Goal: Task Accomplishment & Management: Manage account settings

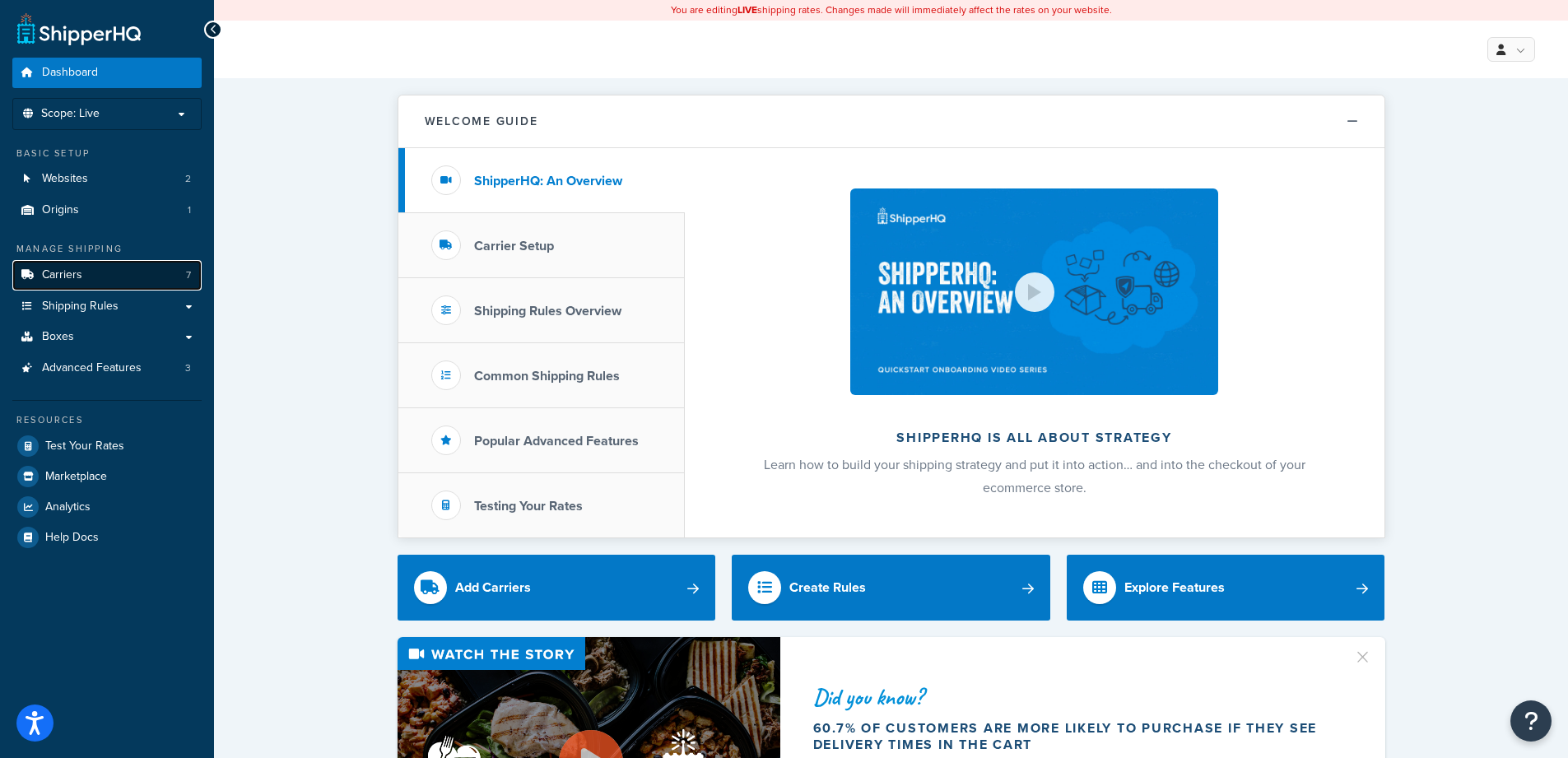
click at [100, 275] on link "Carriers 7" at bounding box center [107, 275] width 189 height 31
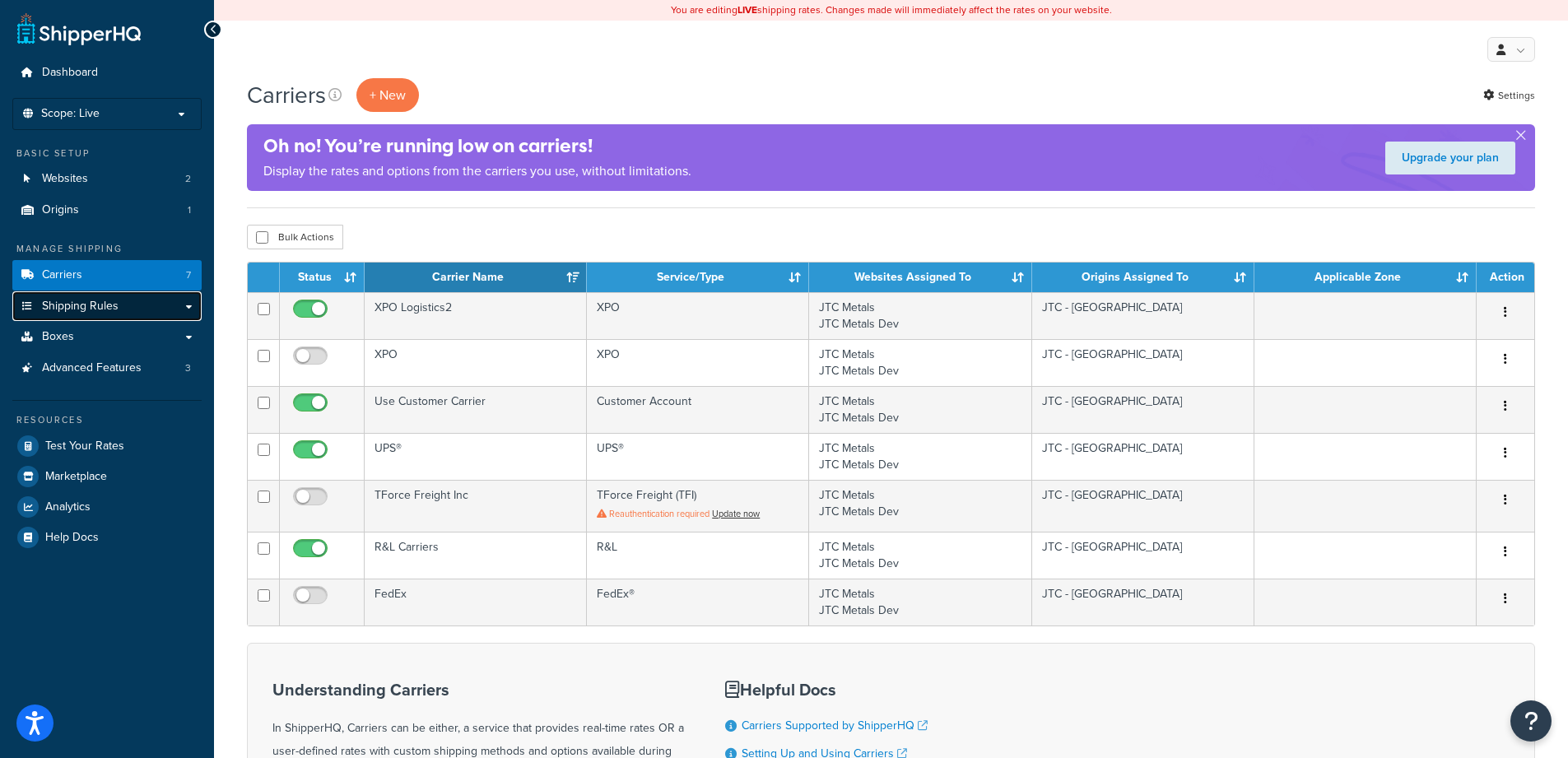
click at [94, 319] on link "Shipping Rules" at bounding box center [107, 306] width 189 height 31
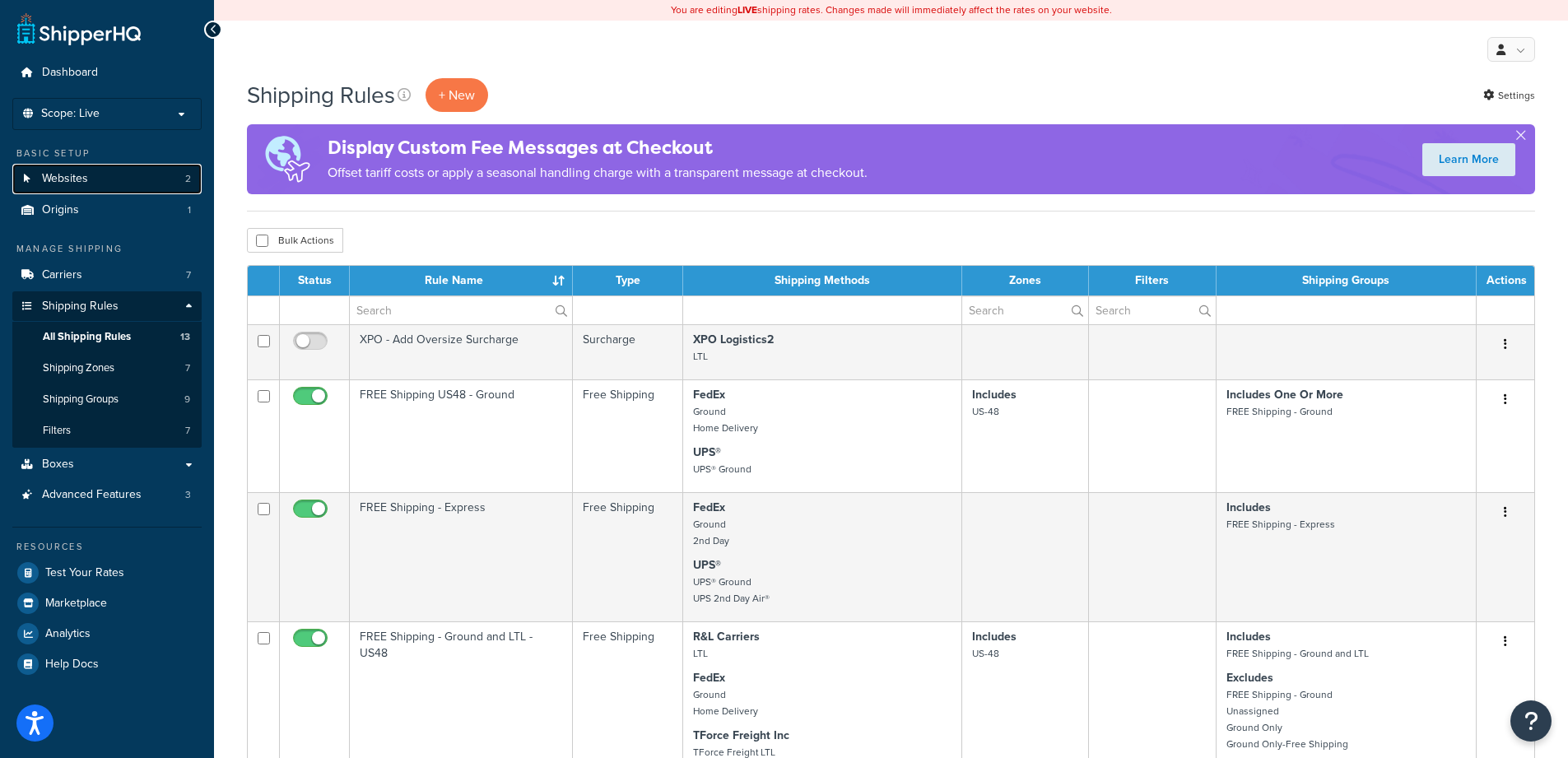
click at [125, 183] on link "Websites 2" at bounding box center [107, 178] width 189 height 31
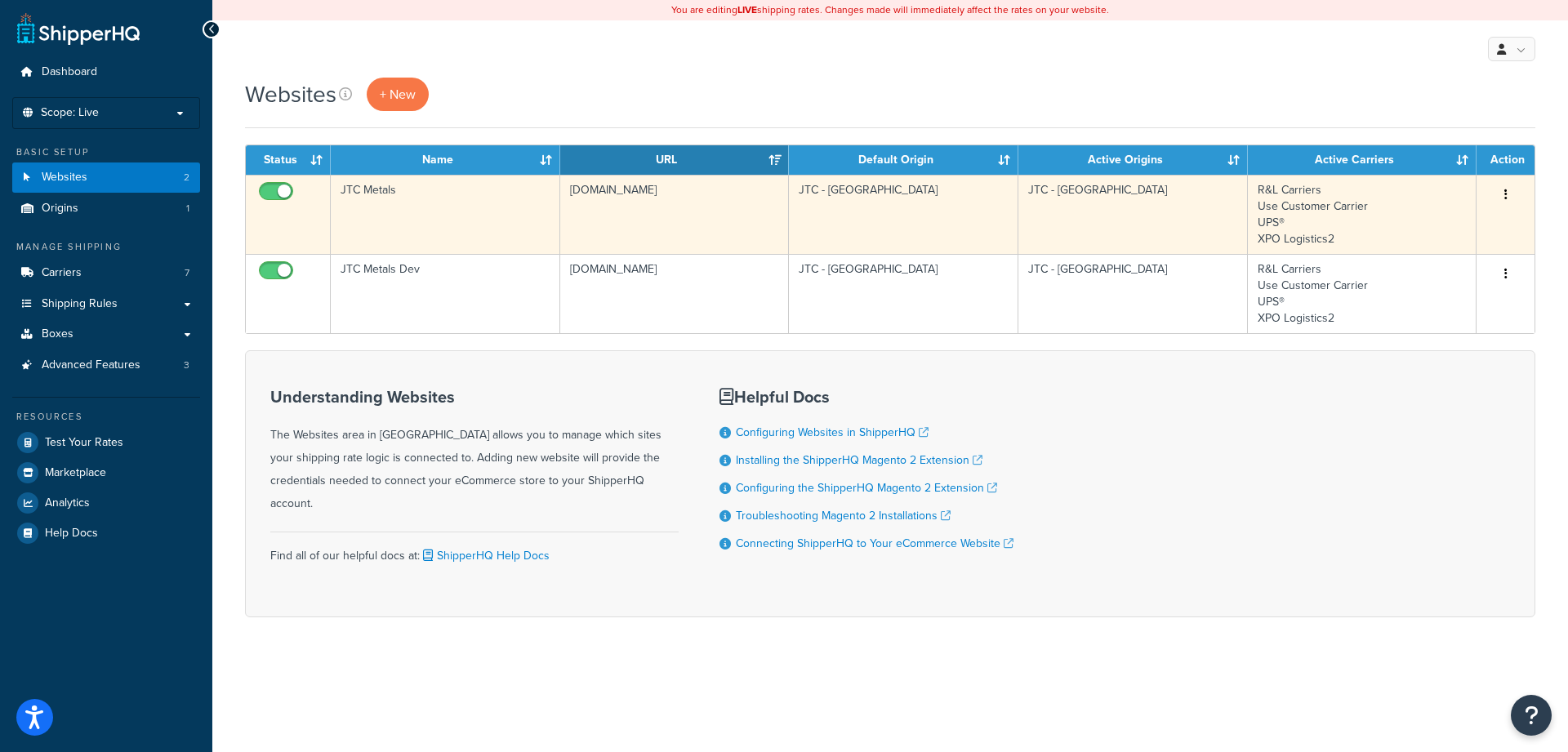
click at [748, 218] on td "jtcmetals.com" at bounding box center [674, 214] width 229 height 79
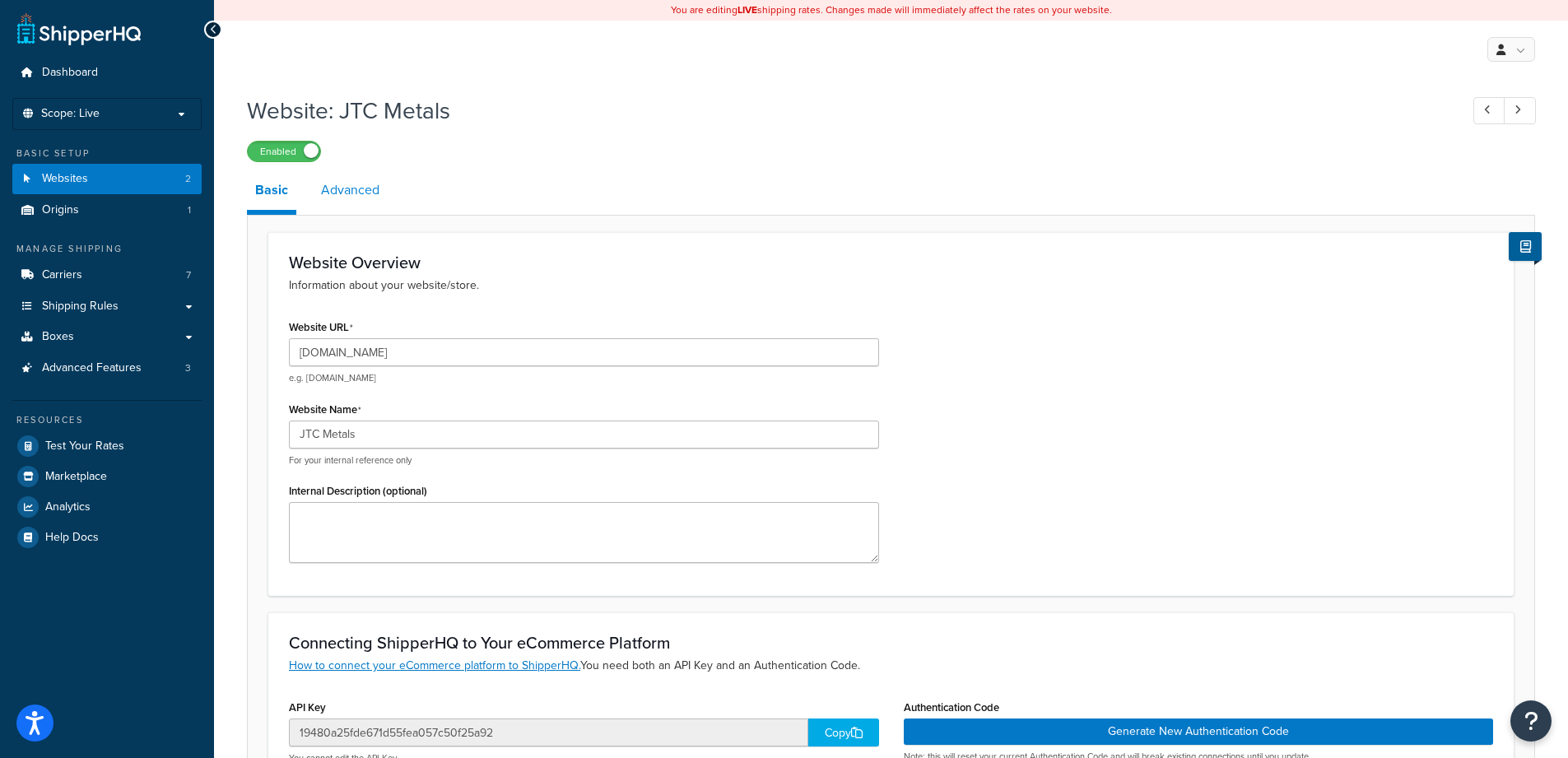
click at [340, 181] on link "Advanced" at bounding box center [350, 189] width 75 height 39
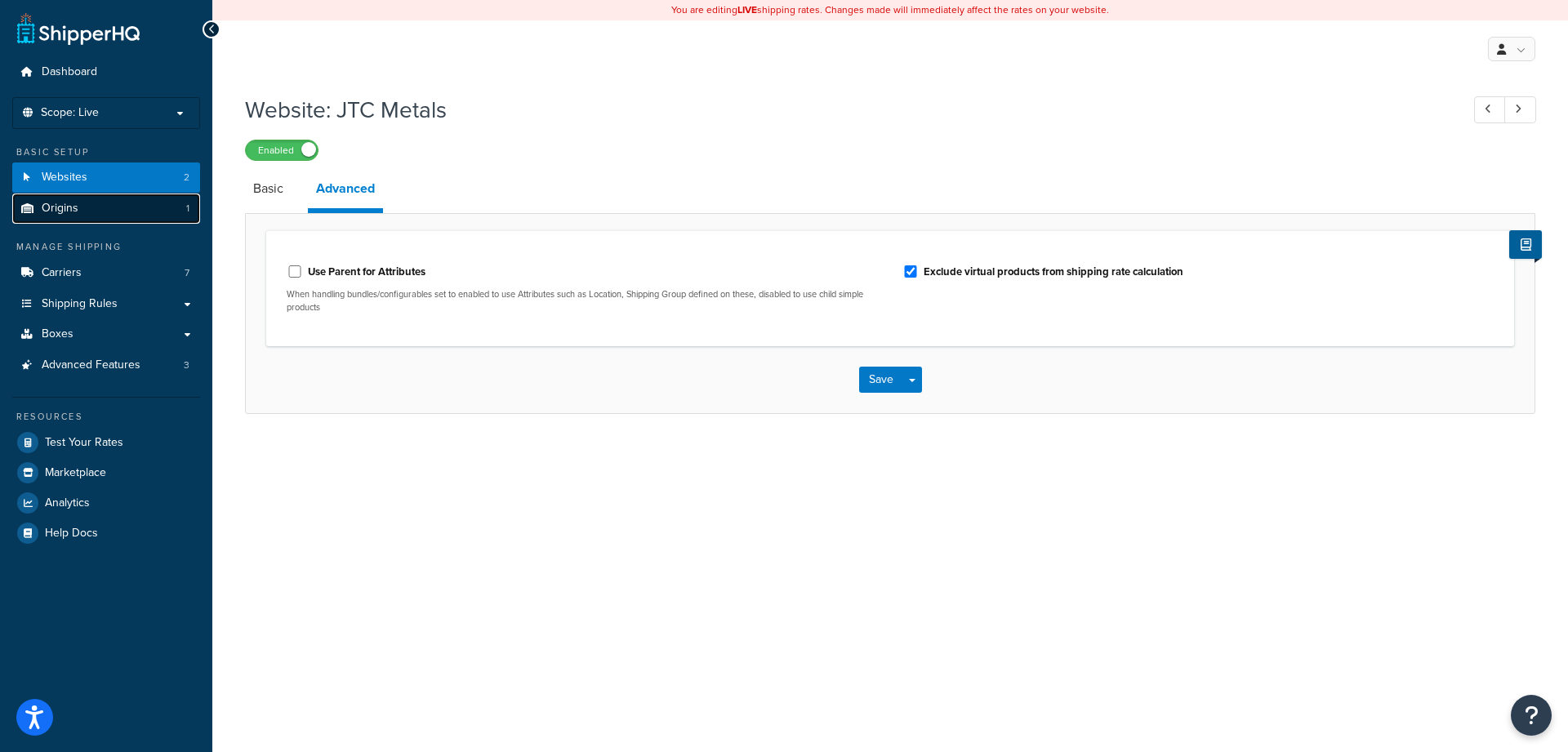
click at [54, 217] on link "Origins 1" at bounding box center [106, 208] width 188 height 31
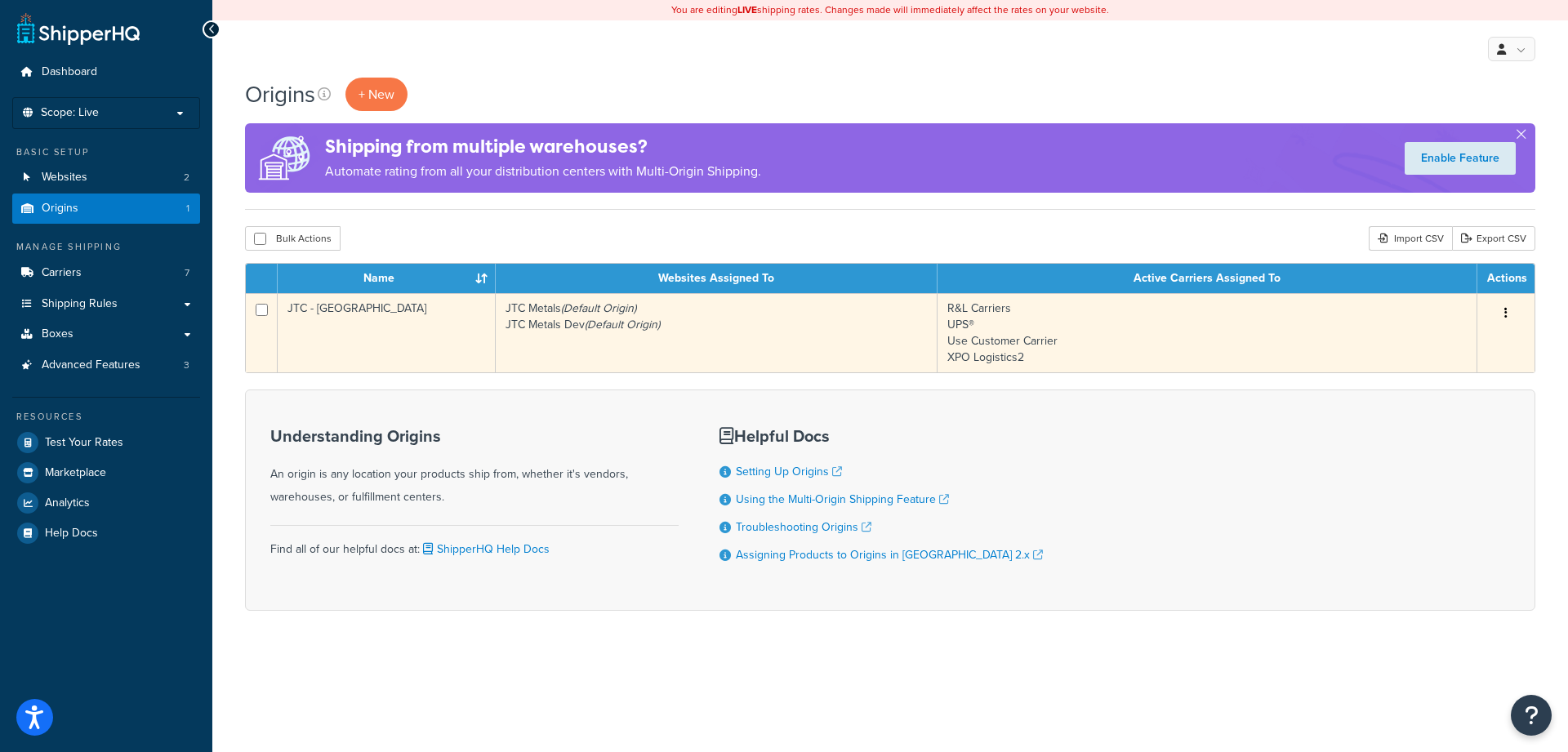
click at [611, 327] on icon "(Default Origin)" at bounding box center [622, 324] width 75 height 17
click at [1506, 313] on icon "button" at bounding box center [1506, 313] width 3 height 12
click at [1208, 341] on td "R&L Carriers UPS® Use Customer Carrier XPO Logistics2" at bounding box center [1207, 333] width 539 height 79
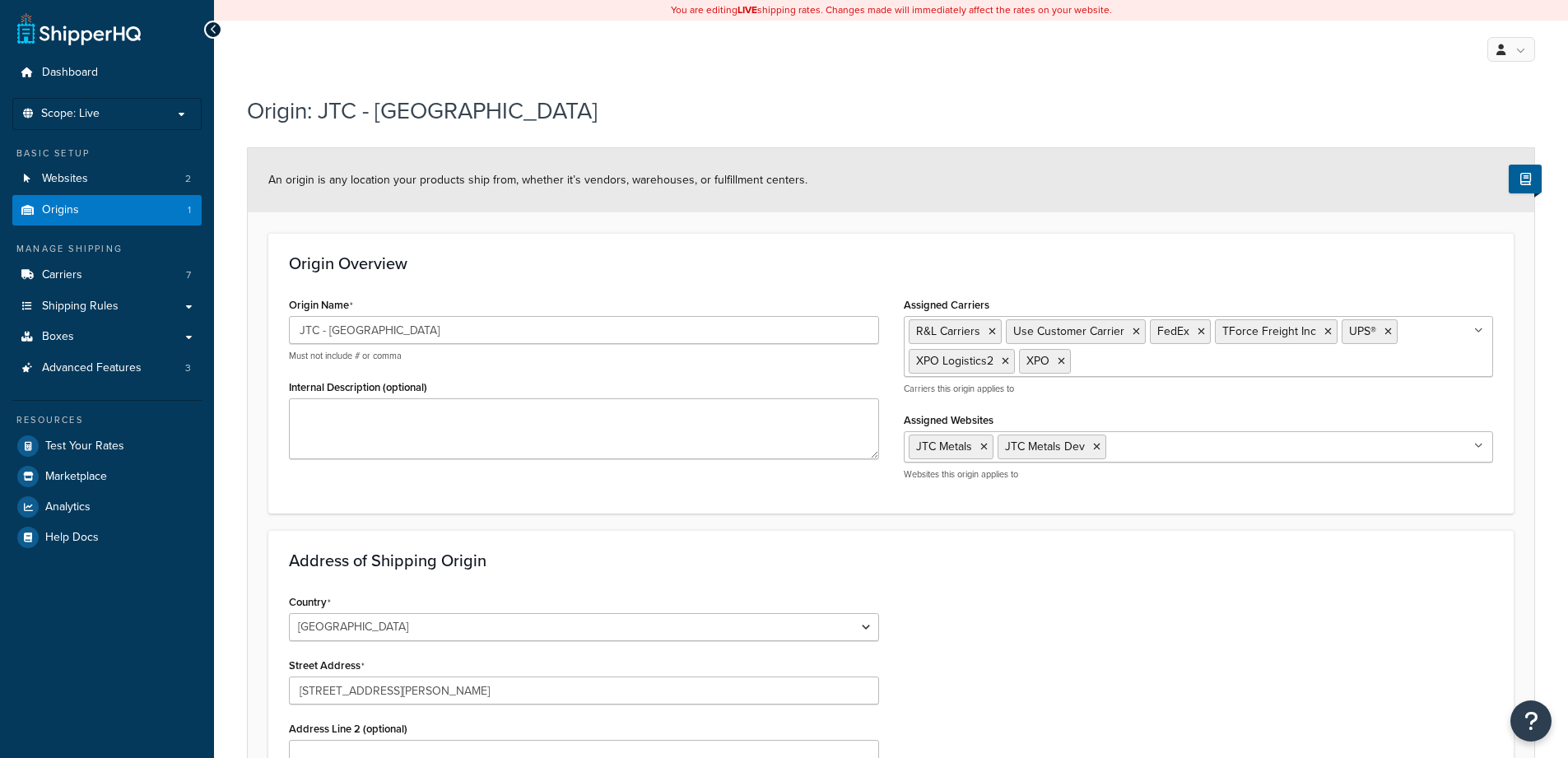
select select "23"
click at [99, 369] on span "Advanced Features" at bounding box center [91, 368] width 99 height 14
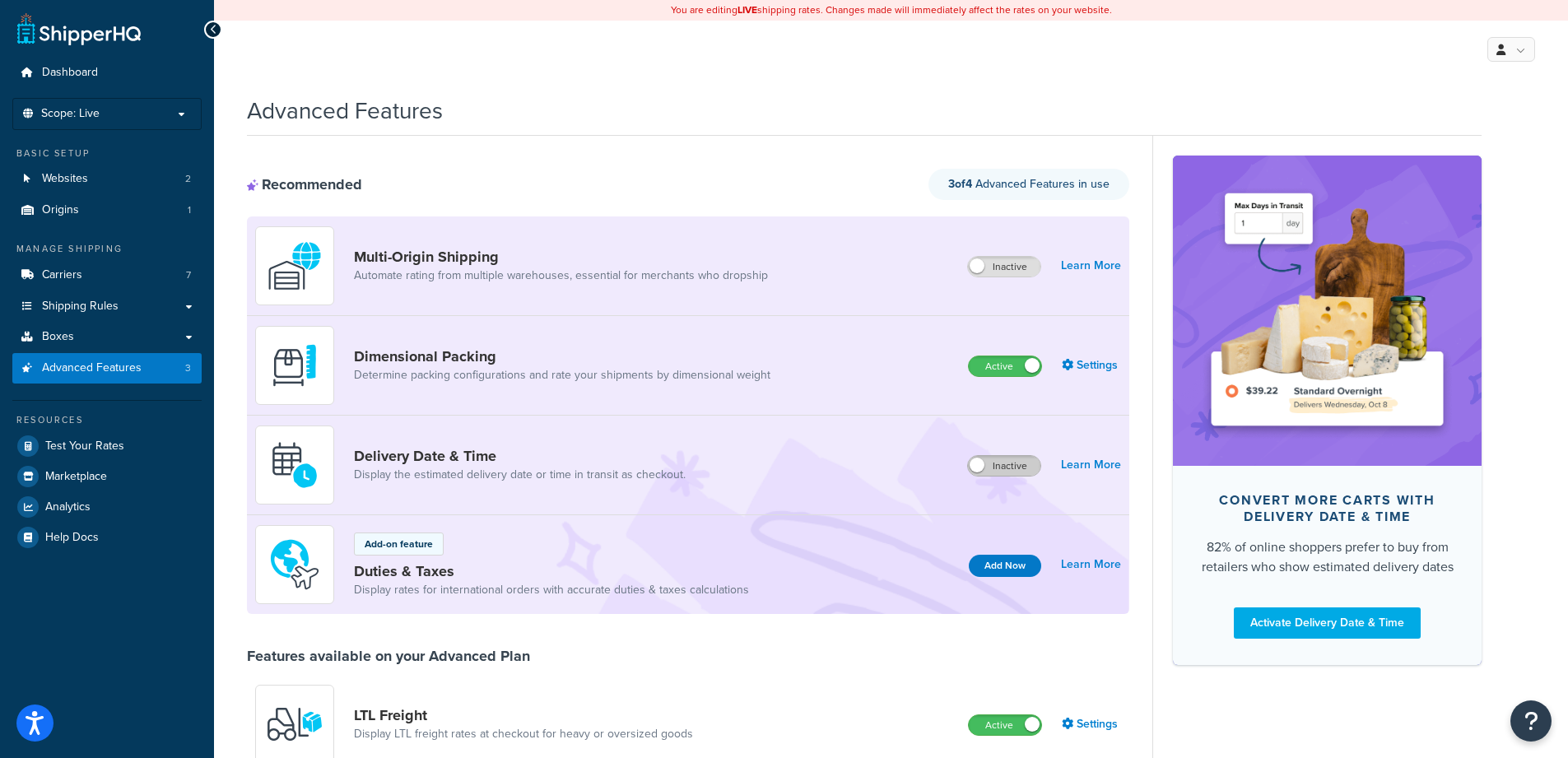
click at [985, 469] on label "Inactive" at bounding box center [1004, 466] width 73 height 20
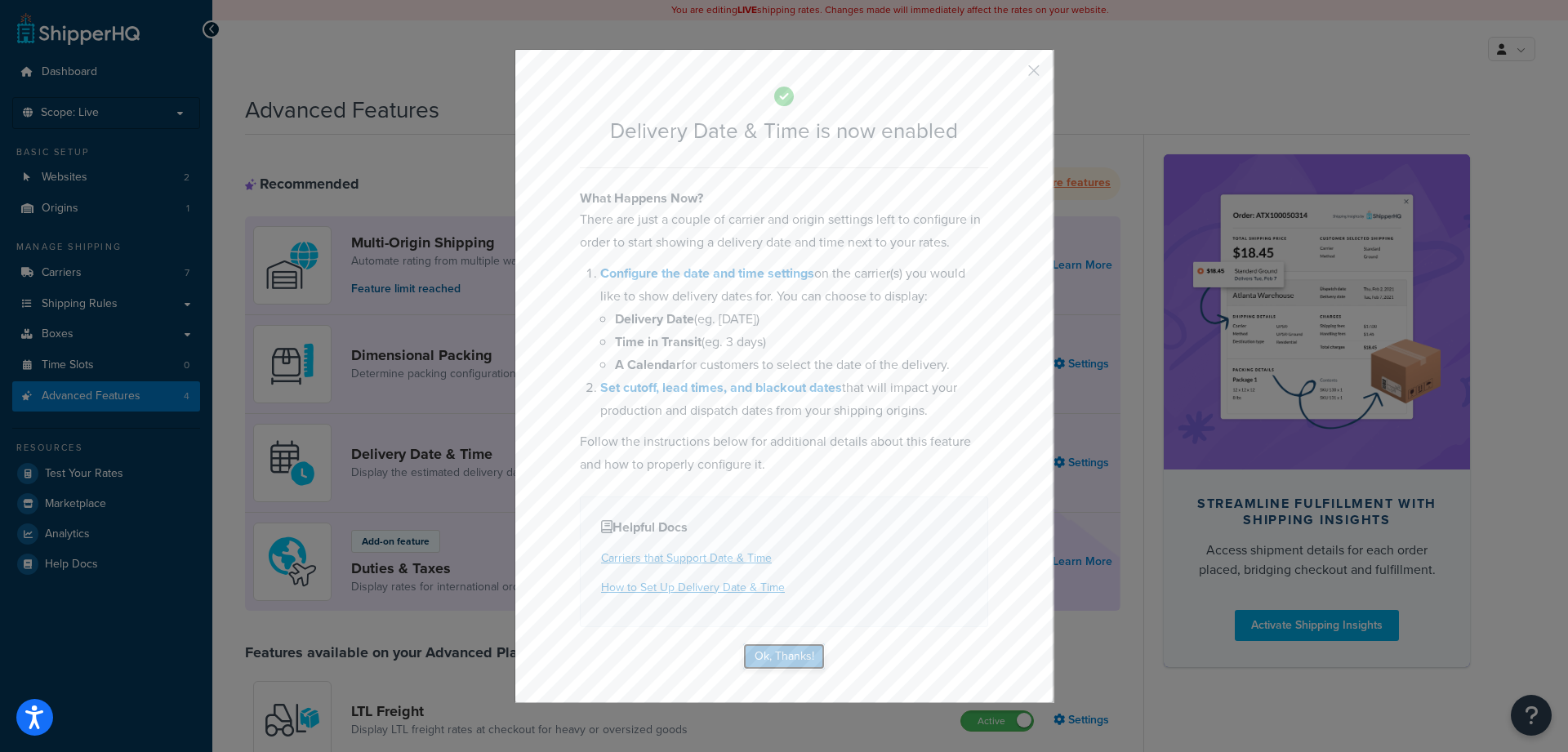
click at [783, 663] on button "Ok, Thanks!" at bounding box center [784, 657] width 82 height 26
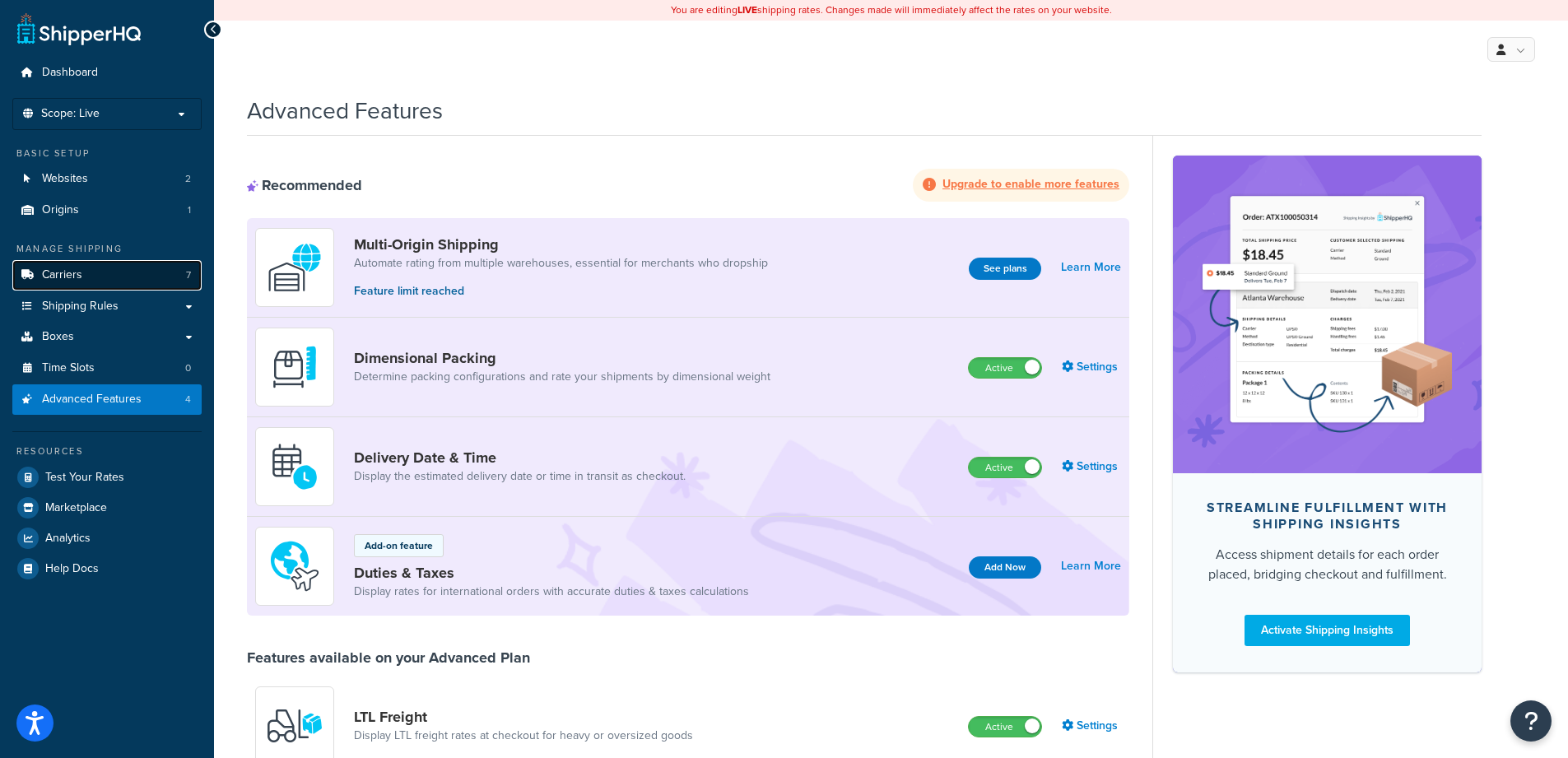
click at [83, 274] on link "Carriers 7" at bounding box center [107, 275] width 189 height 31
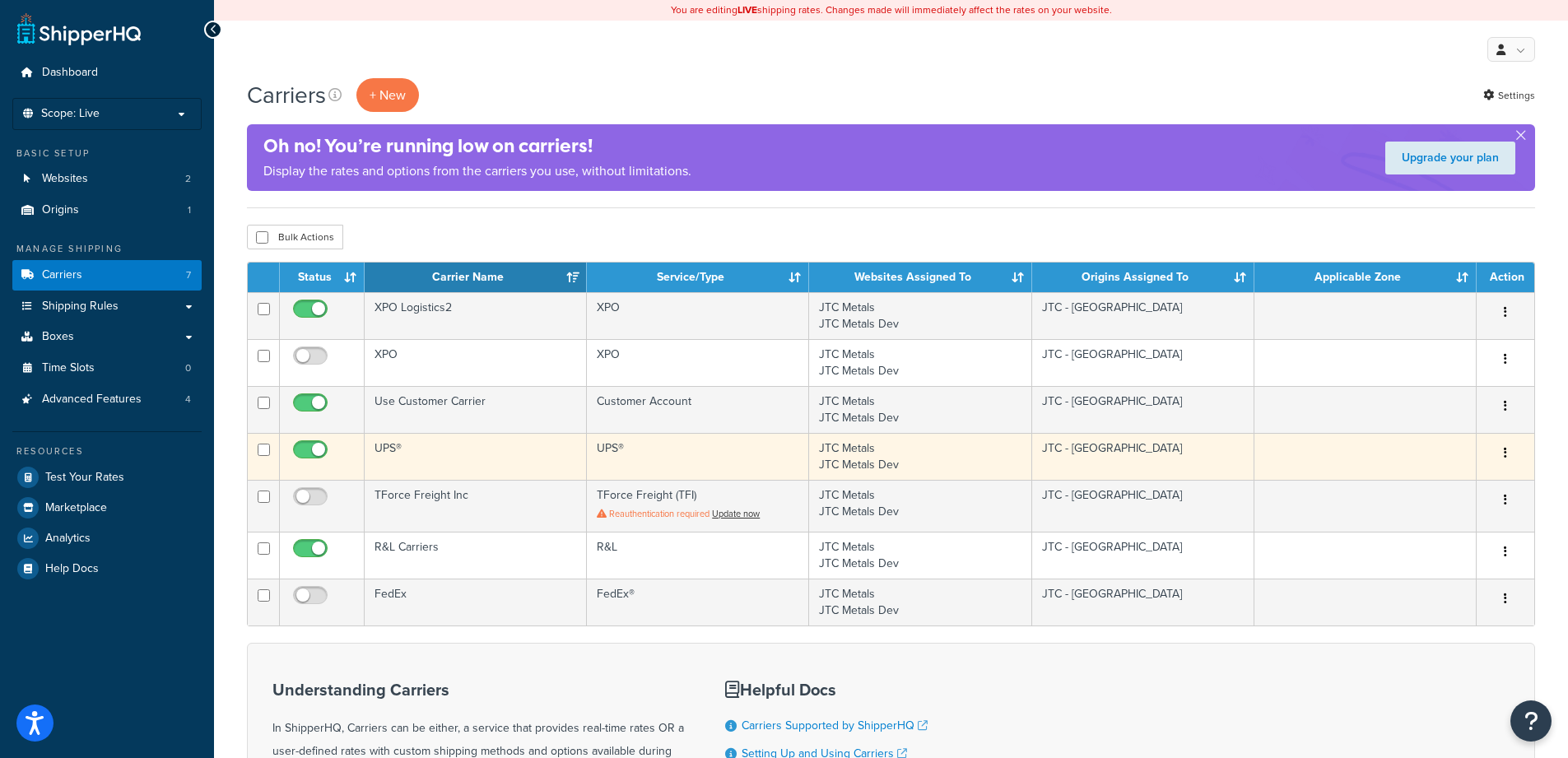
click at [437, 454] on td "UPS®" at bounding box center [475, 456] width 222 height 47
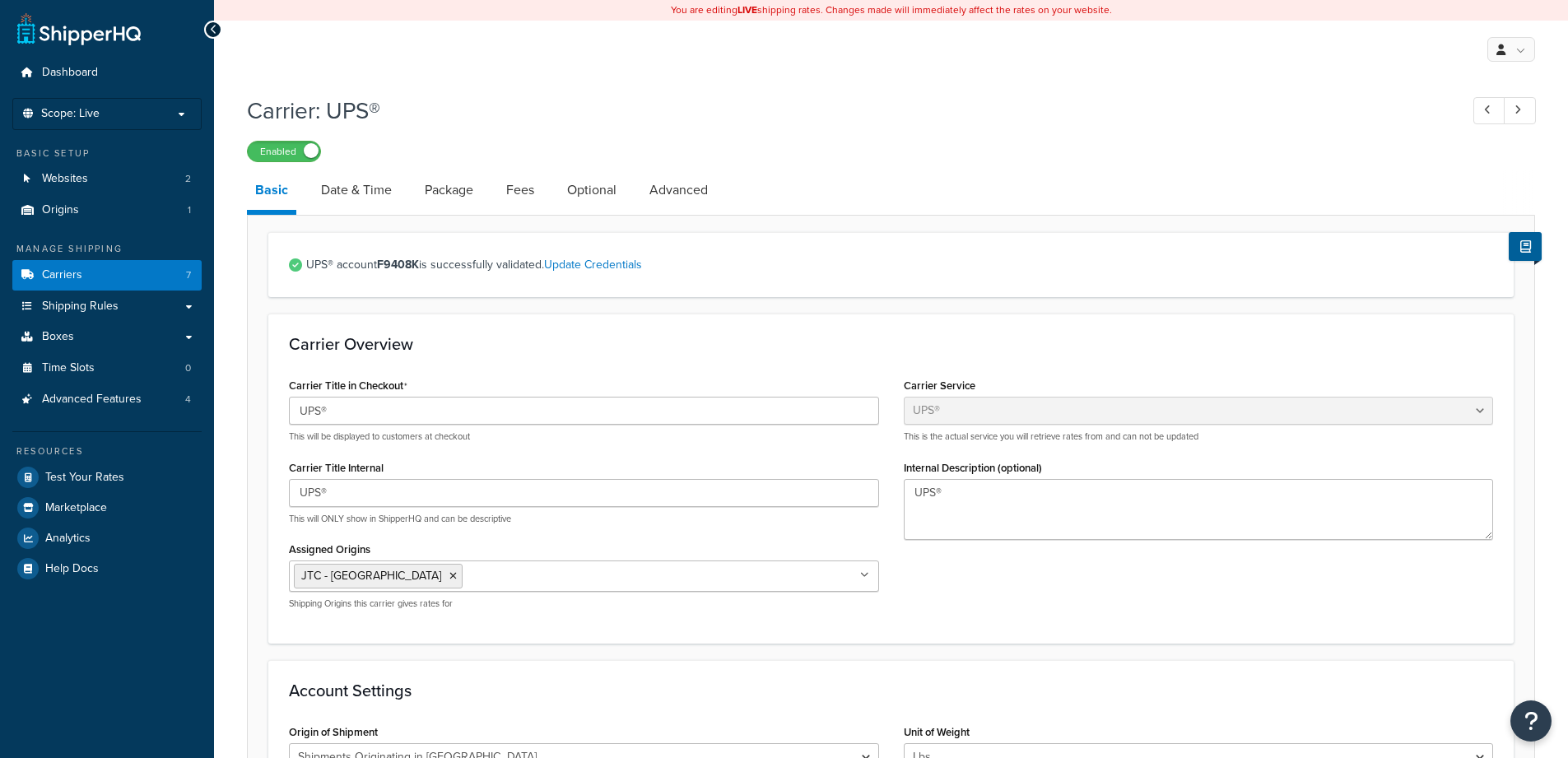
select select "ups"
select select "us"
click at [351, 183] on link "Date & Time" at bounding box center [356, 189] width 88 height 39
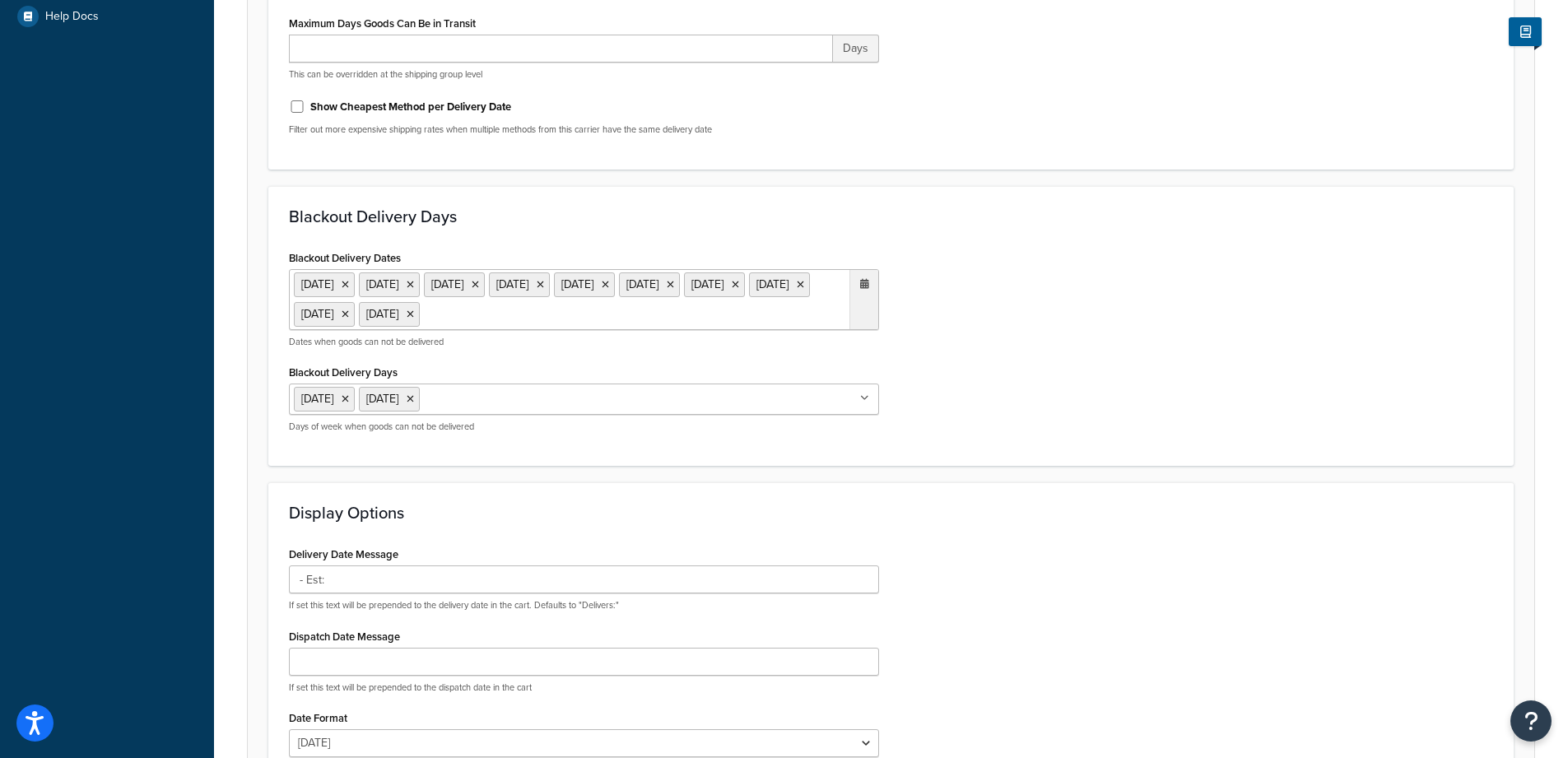
scroll to position [555, 0]
click at [866, 280] on icon at bounding box center [864, 281] width 9 height 10
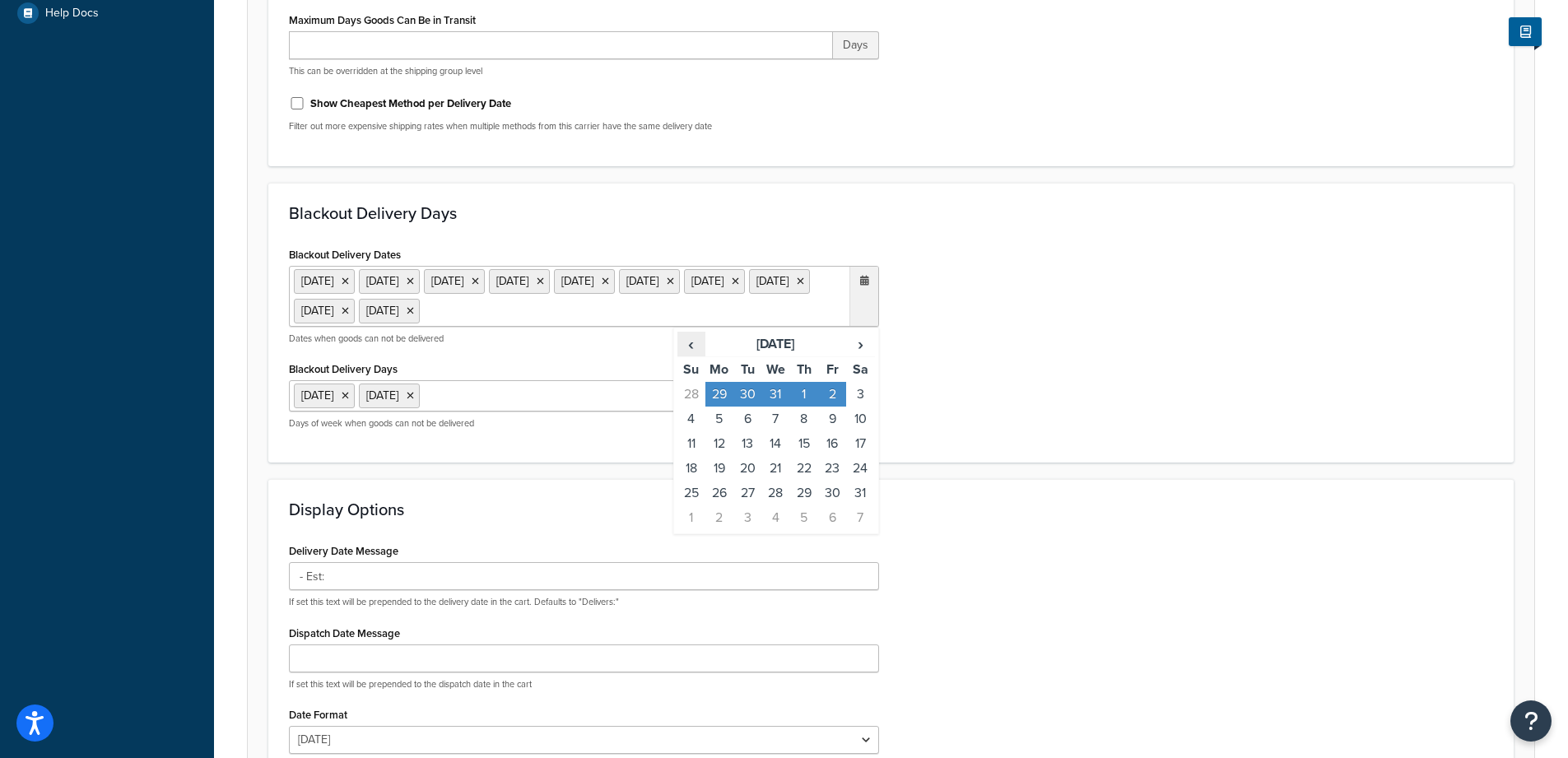
click at [688, 352] on span "‹" at bounding box center [691, 344] width 27 height 23
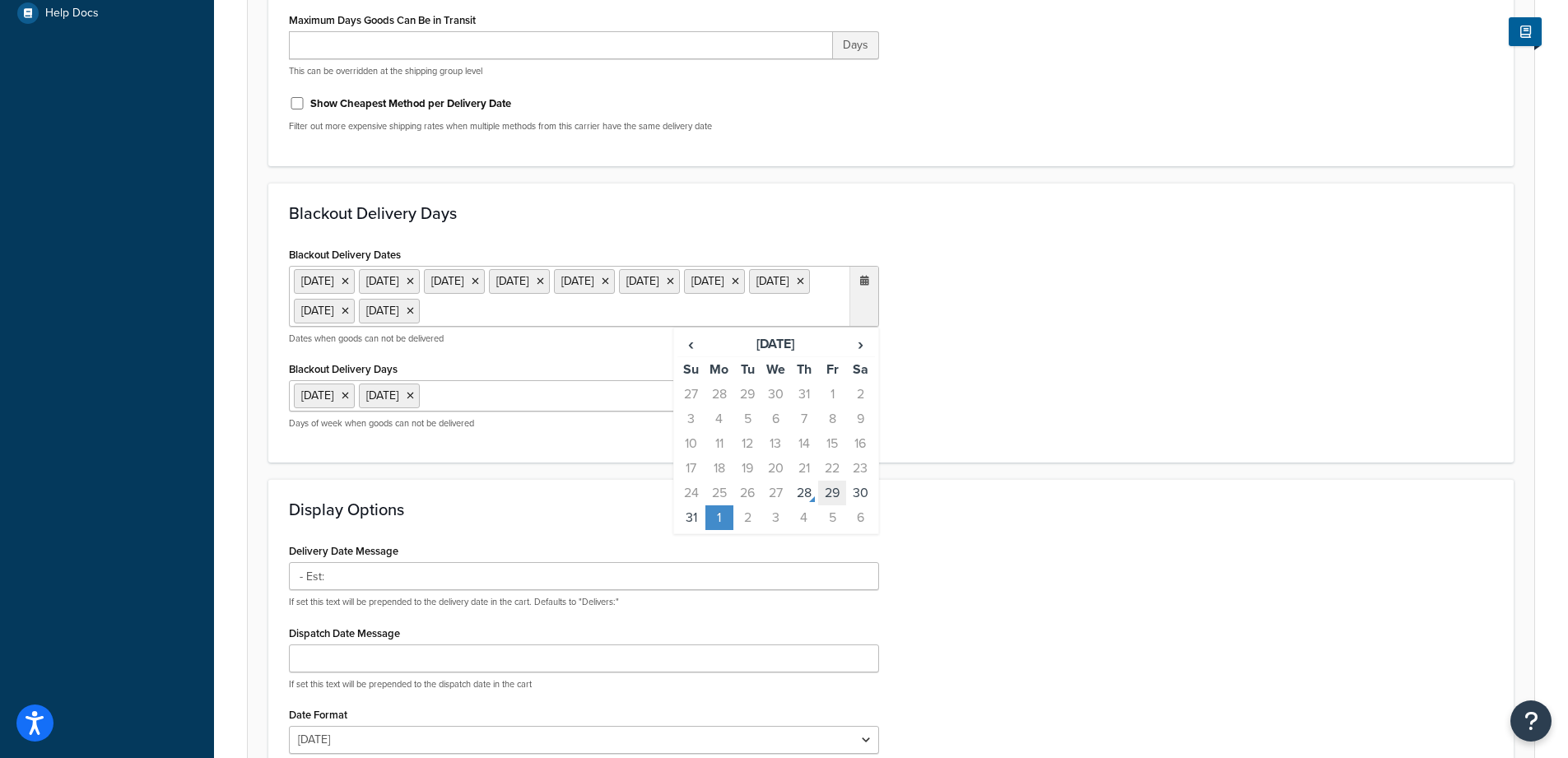
click at [823, 504] on td "29" at bounding box center [832, 493] width 28 height 25
click at [952, 394] on div "Blackout Delivery Dates 29 Aug 2025 1 Sep 2025 27 Nov 2025 28 Nov 2025 25 Dec 2…" at bounding box center [891, 343] width 1229 height 200
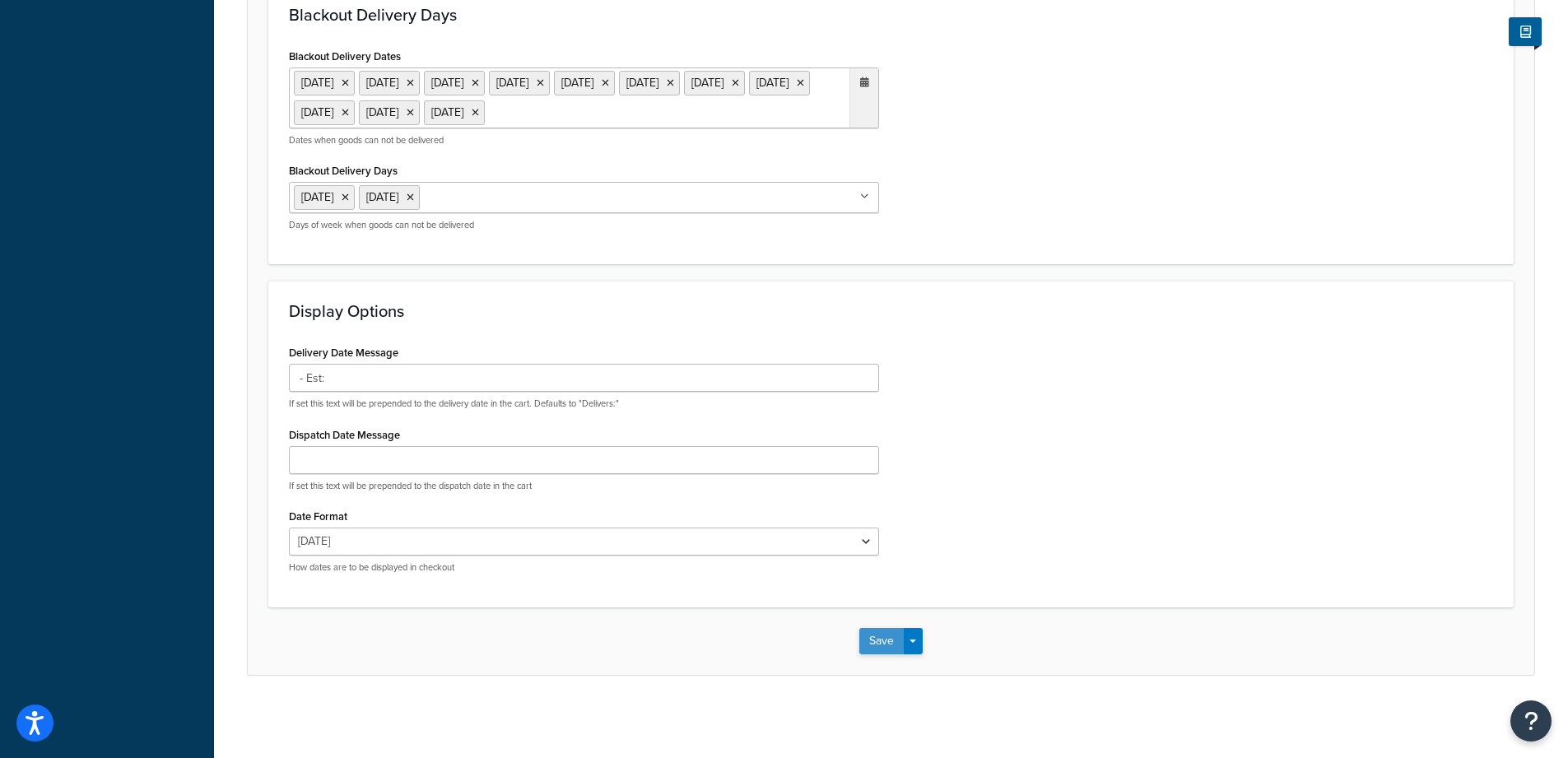
click at [894, 644] on button "Save" at bounding box center [881, 641] width 44 height 27
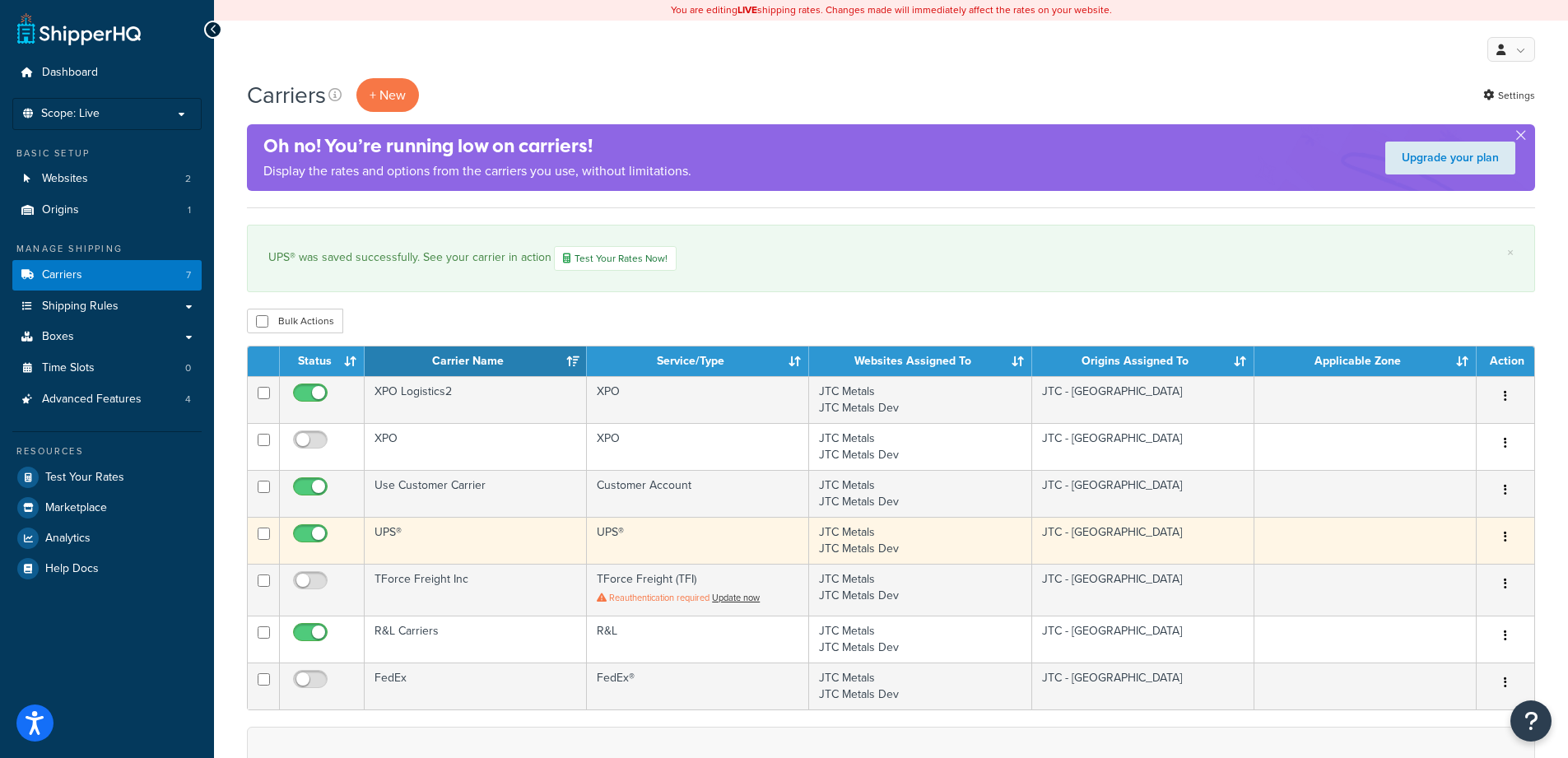
click at [440, 535] on td "UPS®" at bounding box center [475, 540] width 222 height 47
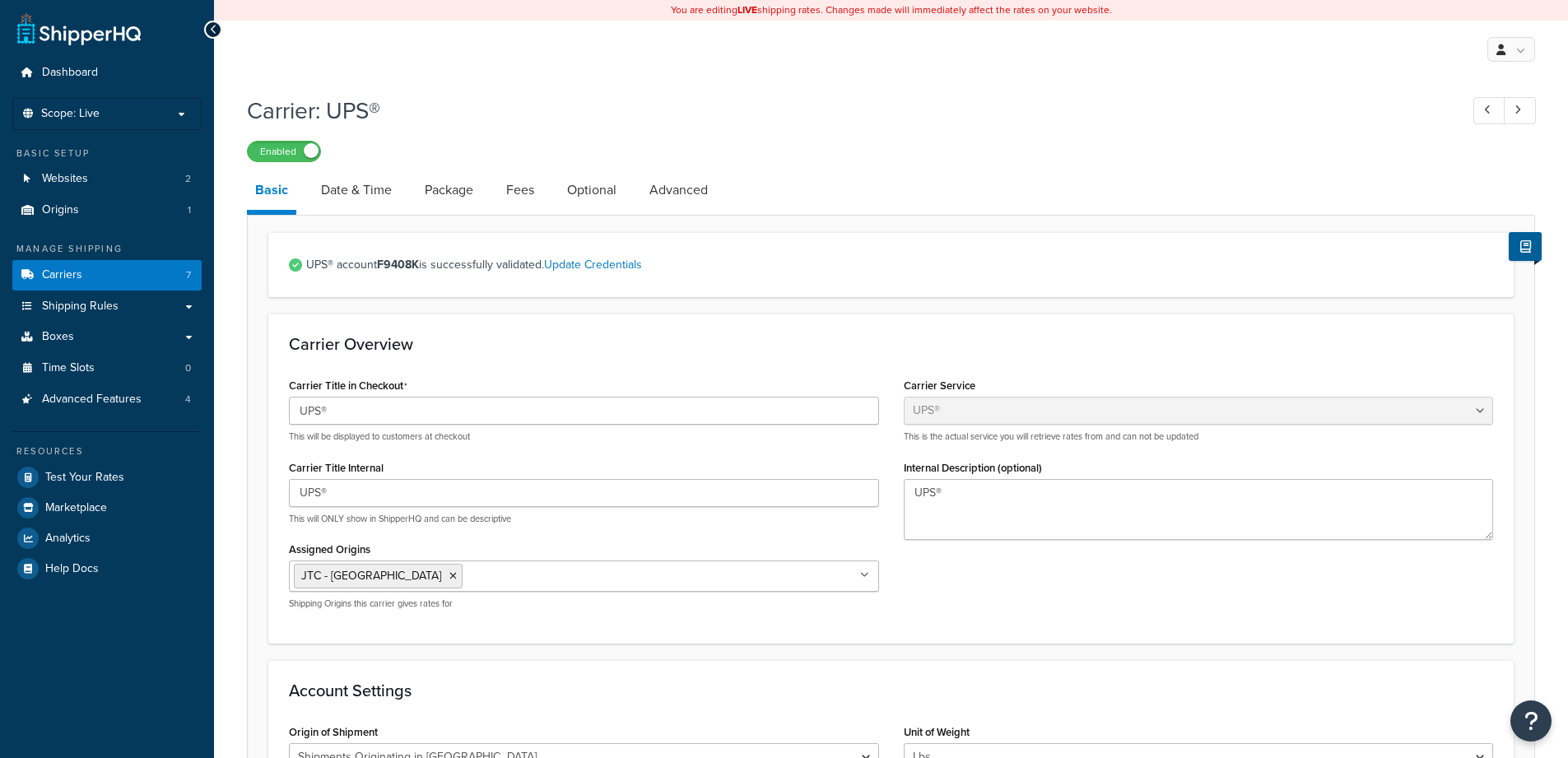
select select "ups"
select select "us"
click at [654, 190] on link "Advanced" at bounding box center [679, 189] width 75 height 39
select select "false"
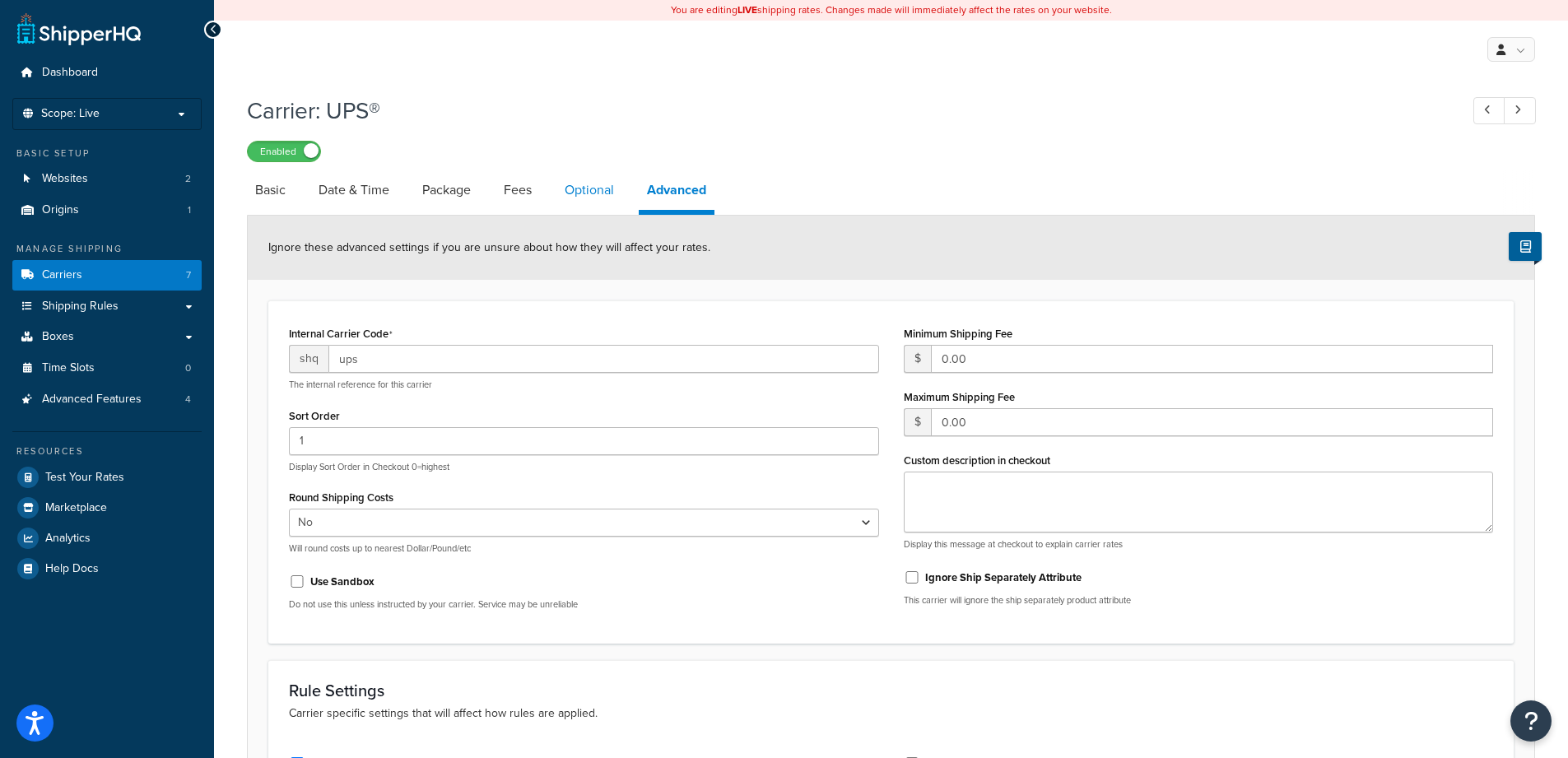
click at [616, 182] on link "Optional" at bounding box center [589, 189] width 66 height 39
select select "residential"
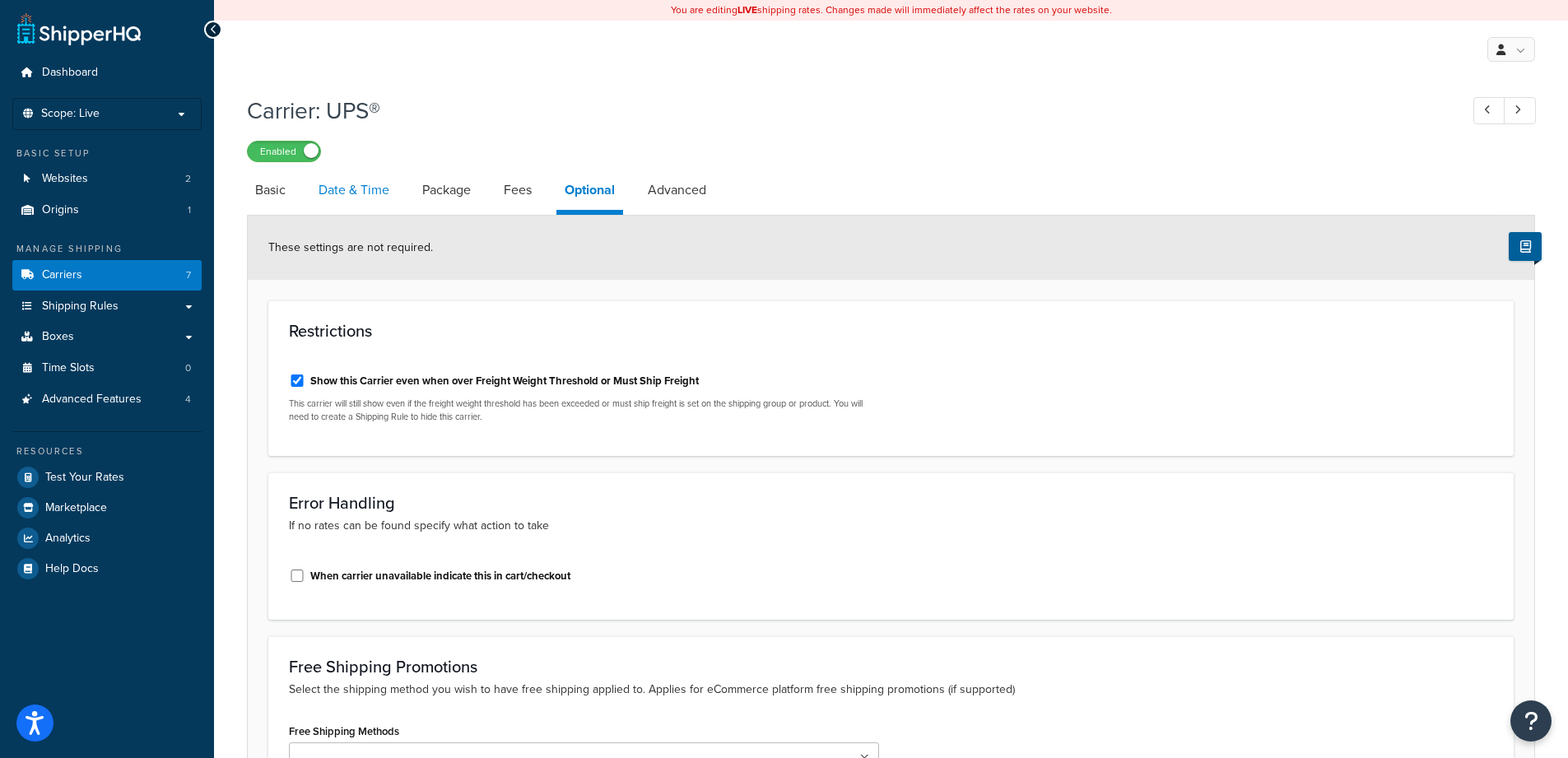
click at [377, 192] on link "Date & Time" at bounding box center [354, 189] width 88 height 39
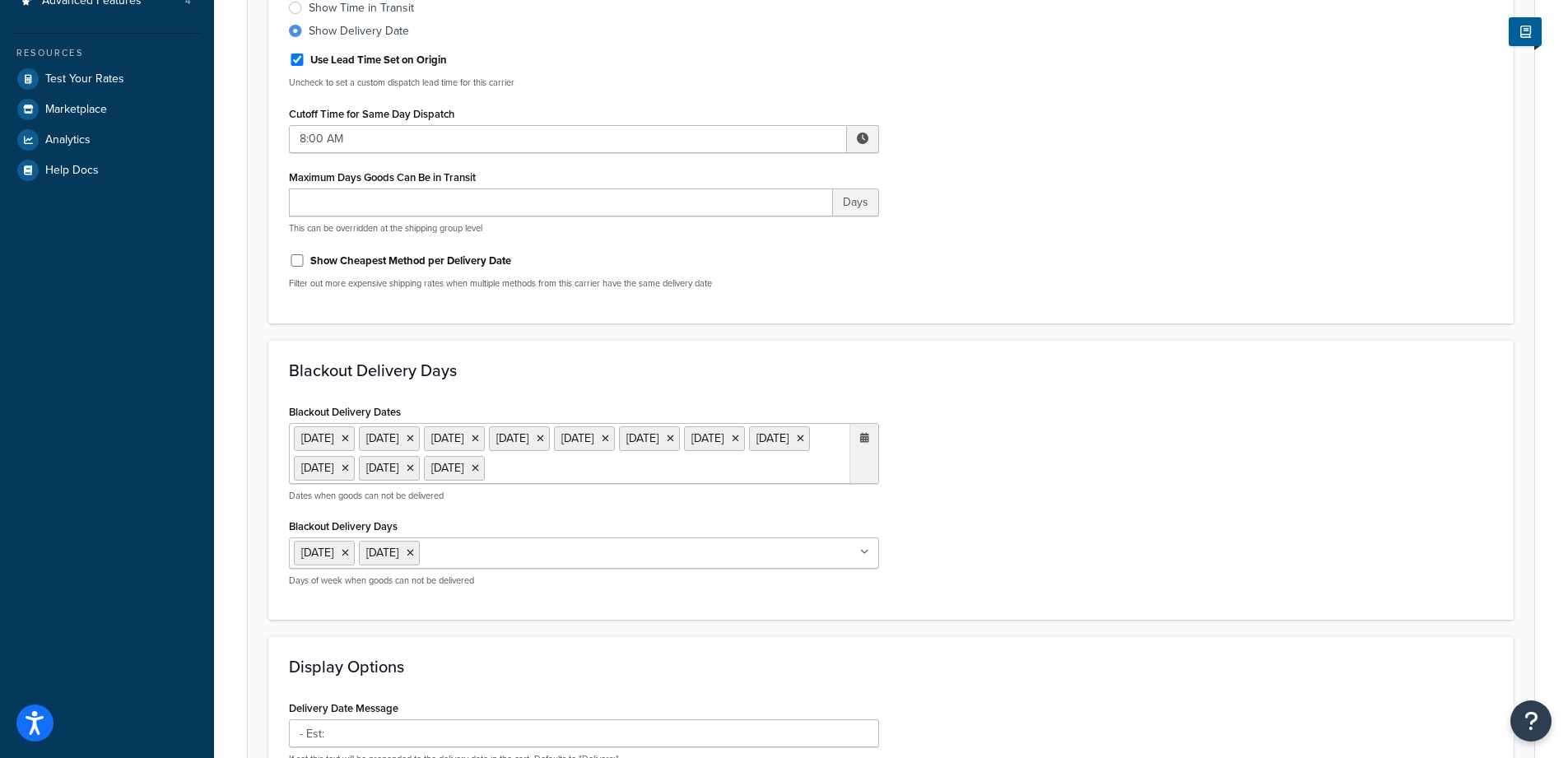
scroll to position [393, 0]
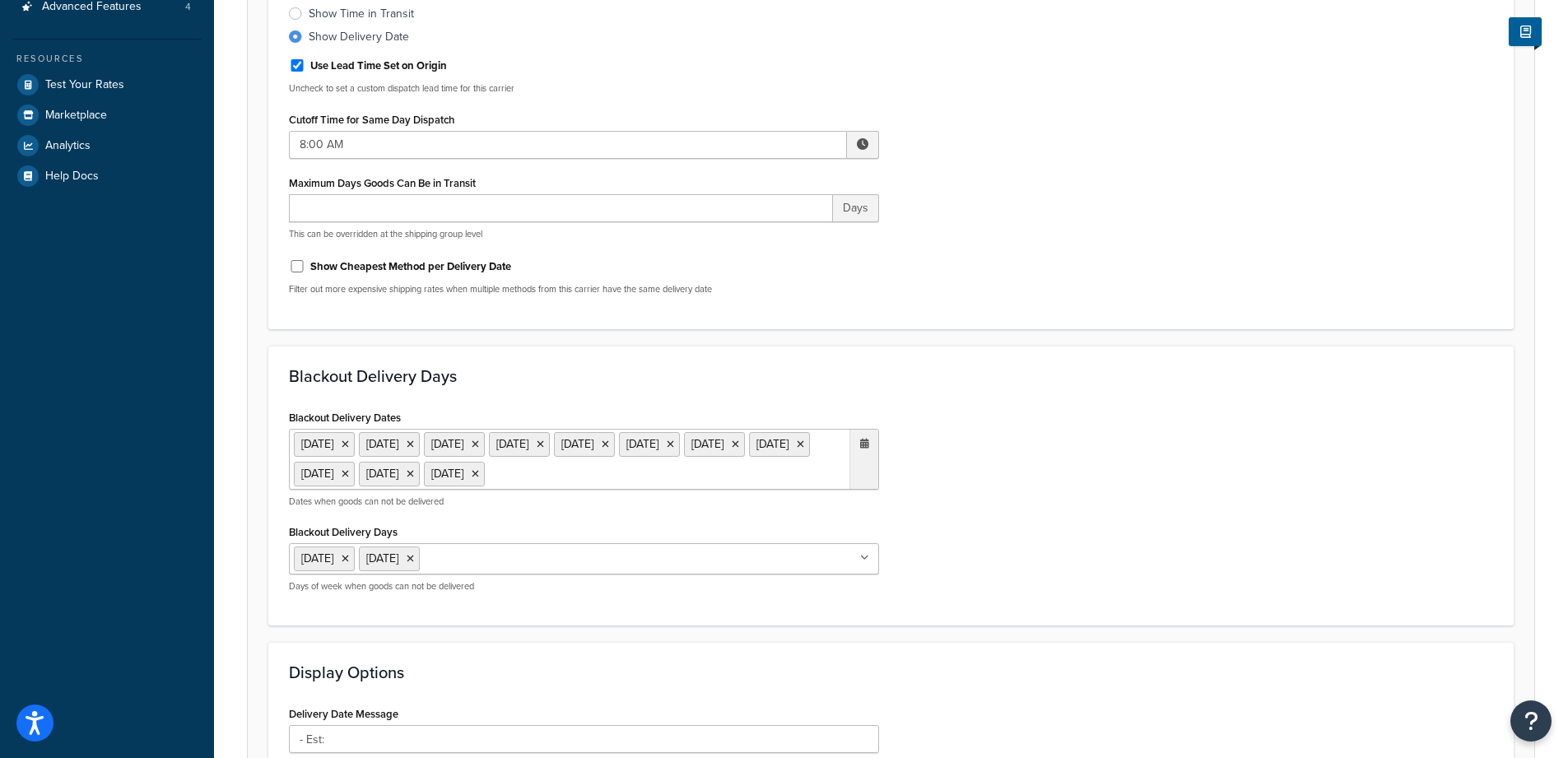
click at [596, 489] on ul "[DATE] [DATE] [DATE] [DATE] [DATE] [DATE] [DATE] [DATE] [DATE] [DATE] [DATE]" at bounding box center [584, 459] width 591 height 61
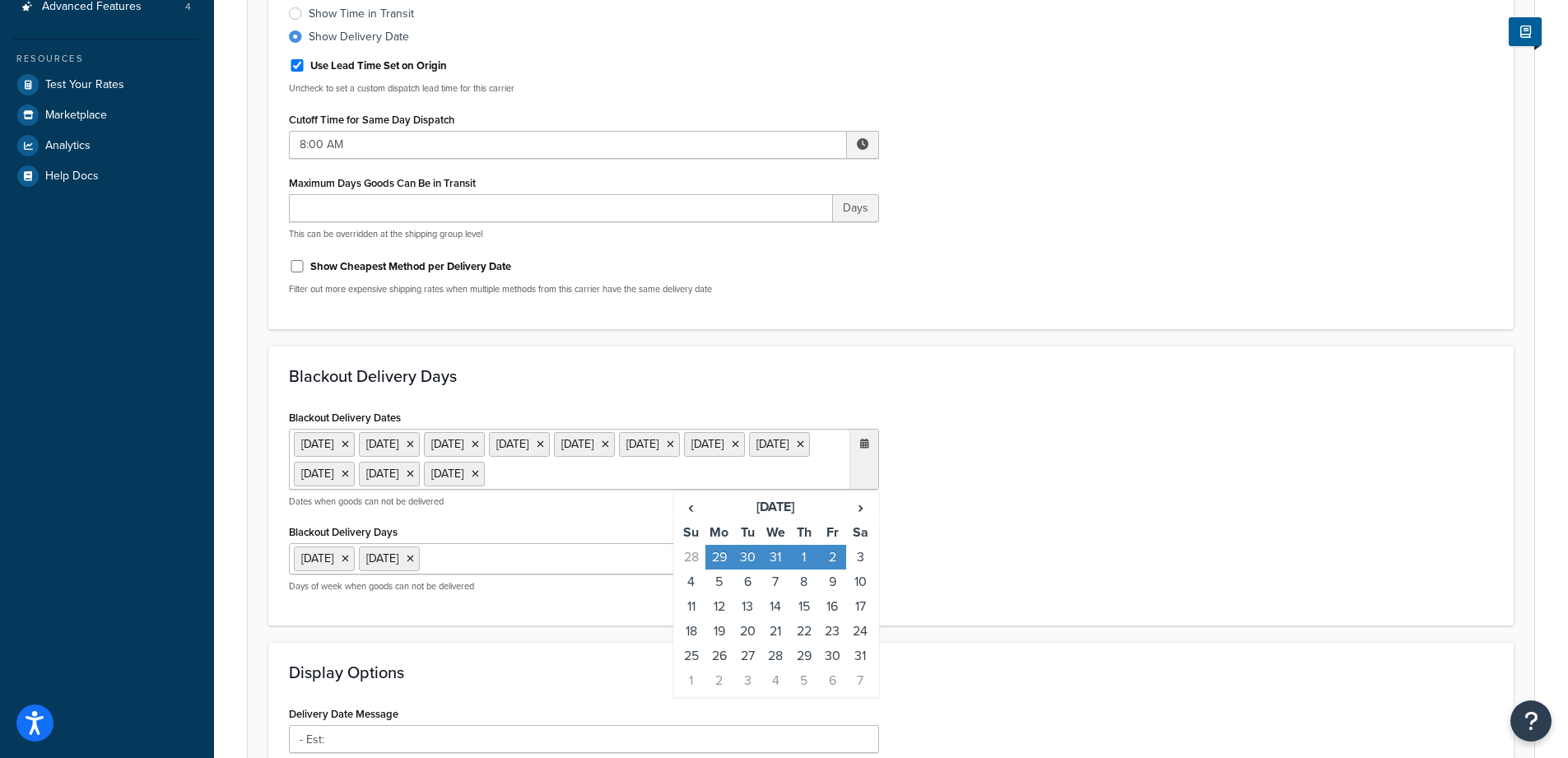
click at [596, 489] on ul "29 Aug 2025 1 Sep 2025 27 Nov 2025 28 Nov 2025 25 Dec 2025 26 Dec 2025 29 Dec 2…" at bounding box center [584, 459] width 591 height 61
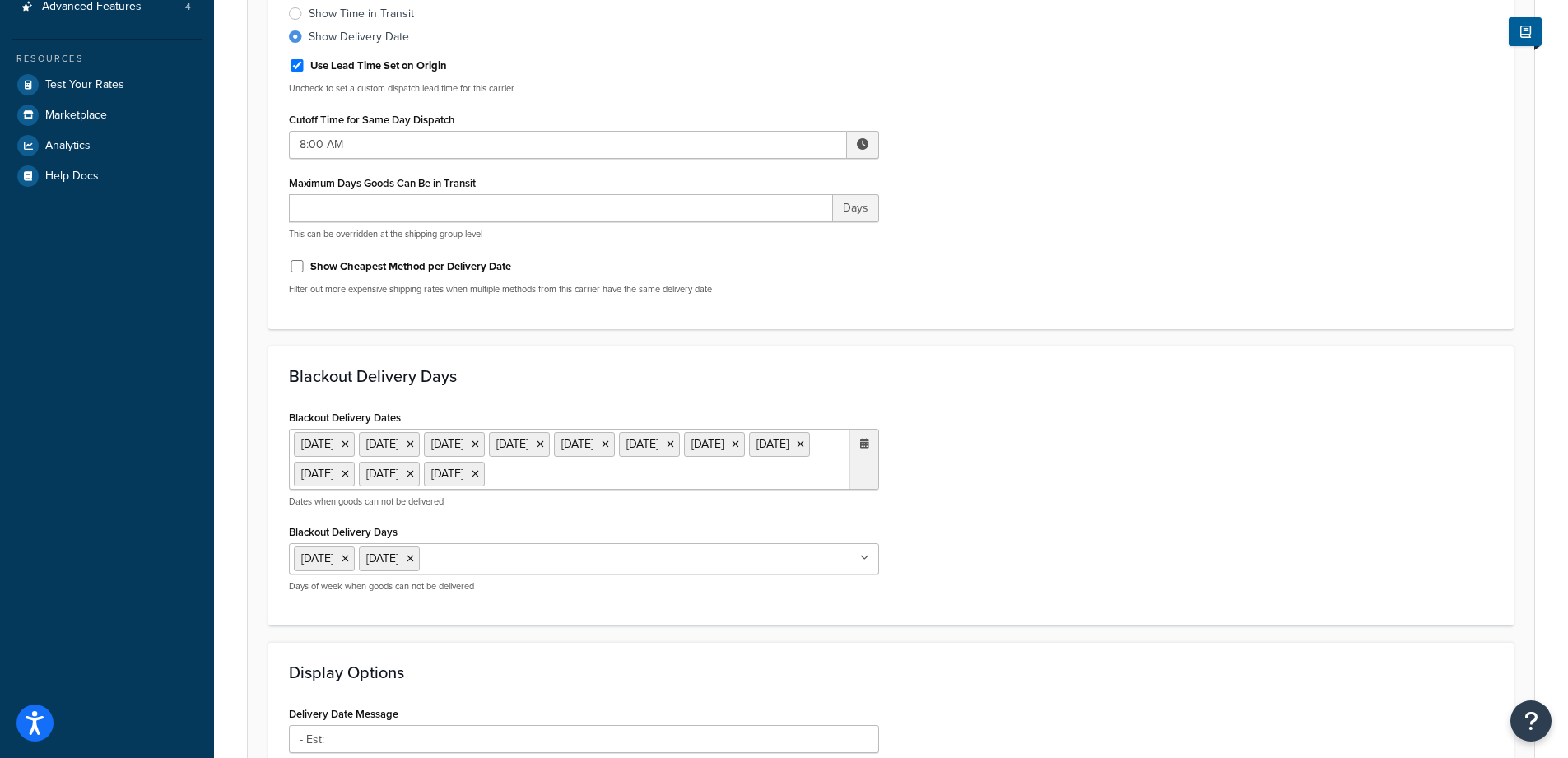
click at [596, 489] on ul "29 Aug 2025 1 Sep 2025 27 Nov 2025 28 Nov 2025 25 Dec 2025 26 Dec 2025 29 Dec 2…" at bounding box center [584, 459] width 591 height 61
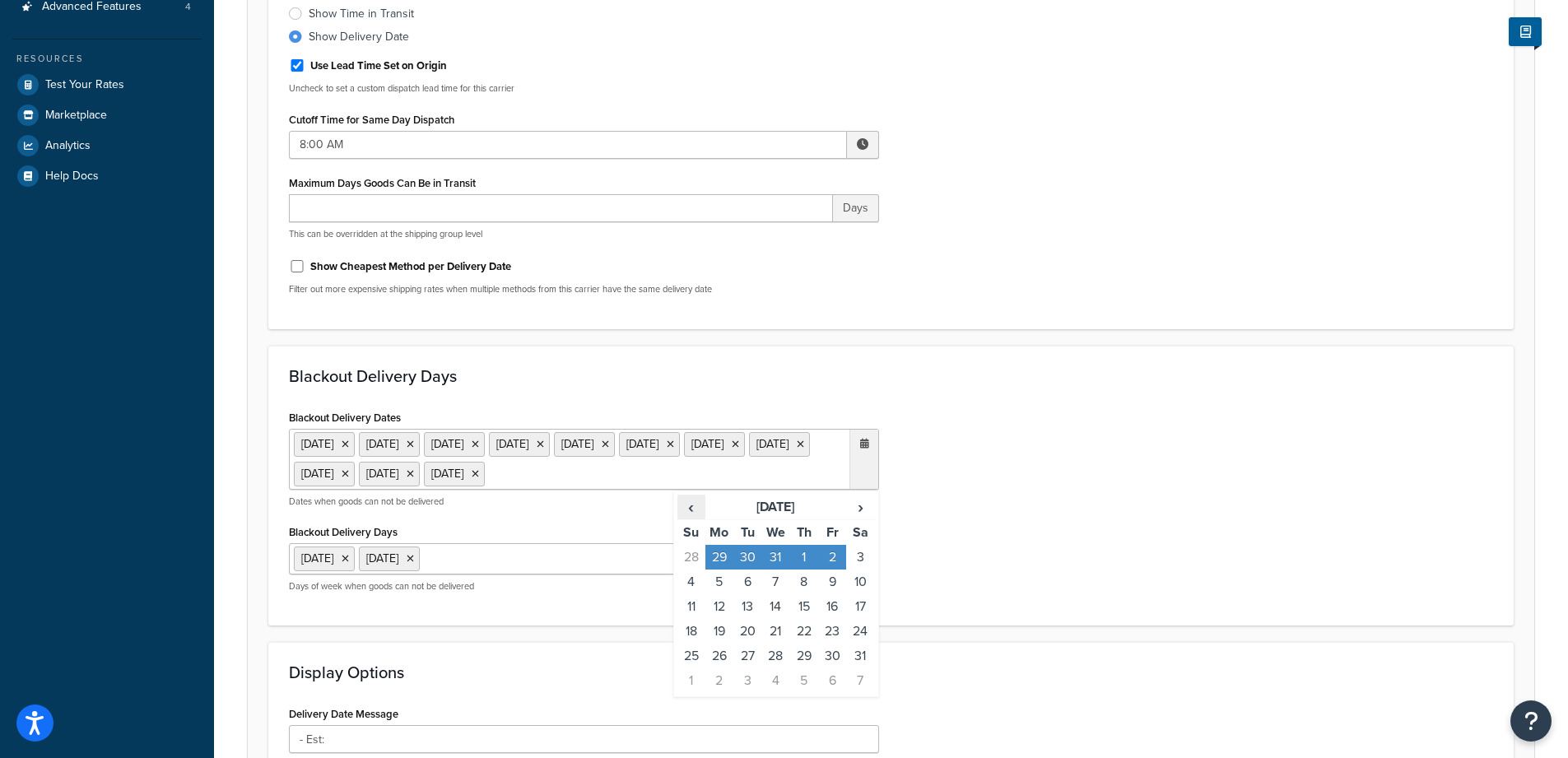
click at [688, 519] on span "‹" at bounding box center [691, 507] width 27 height 23
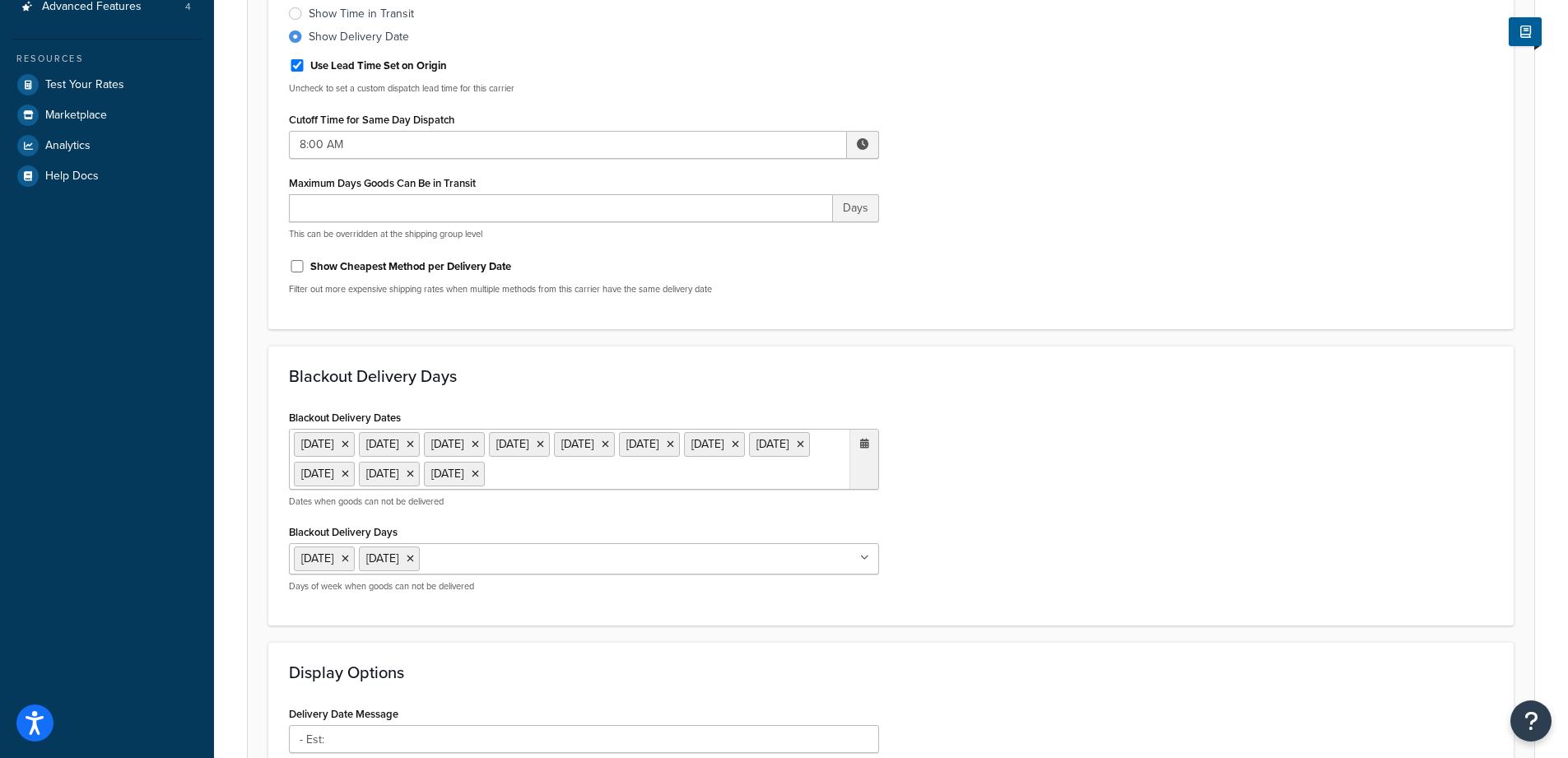
click at [967, 461] on div "Blackout Delivery Dates 29 Aug 2025 1 Sep 2025 27 Nov 2025 28 Nov 2025 25 Dec 2…" at bounding box center [891, 506] width 1229 height 200
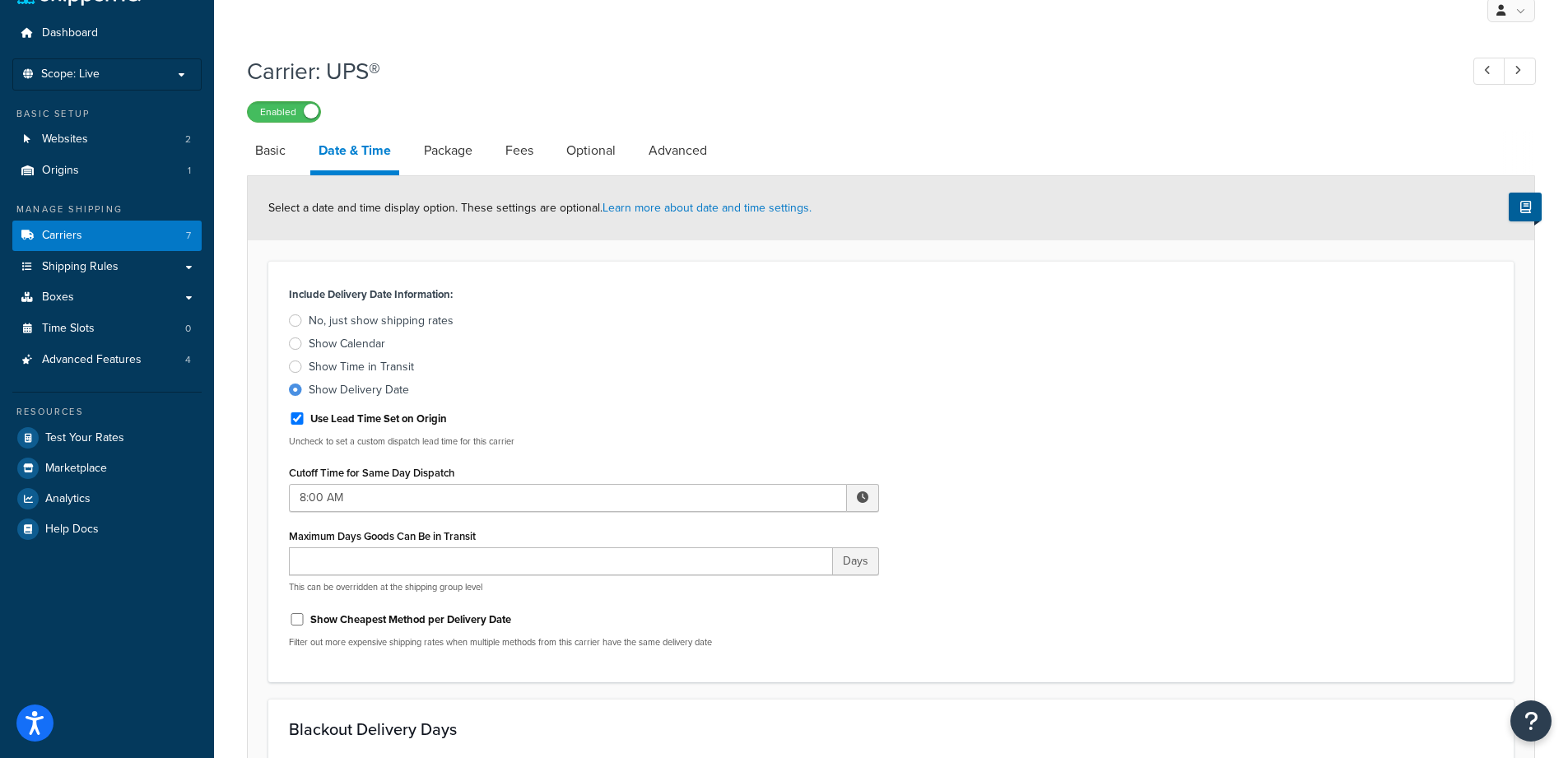
scroll to position [0, 0]
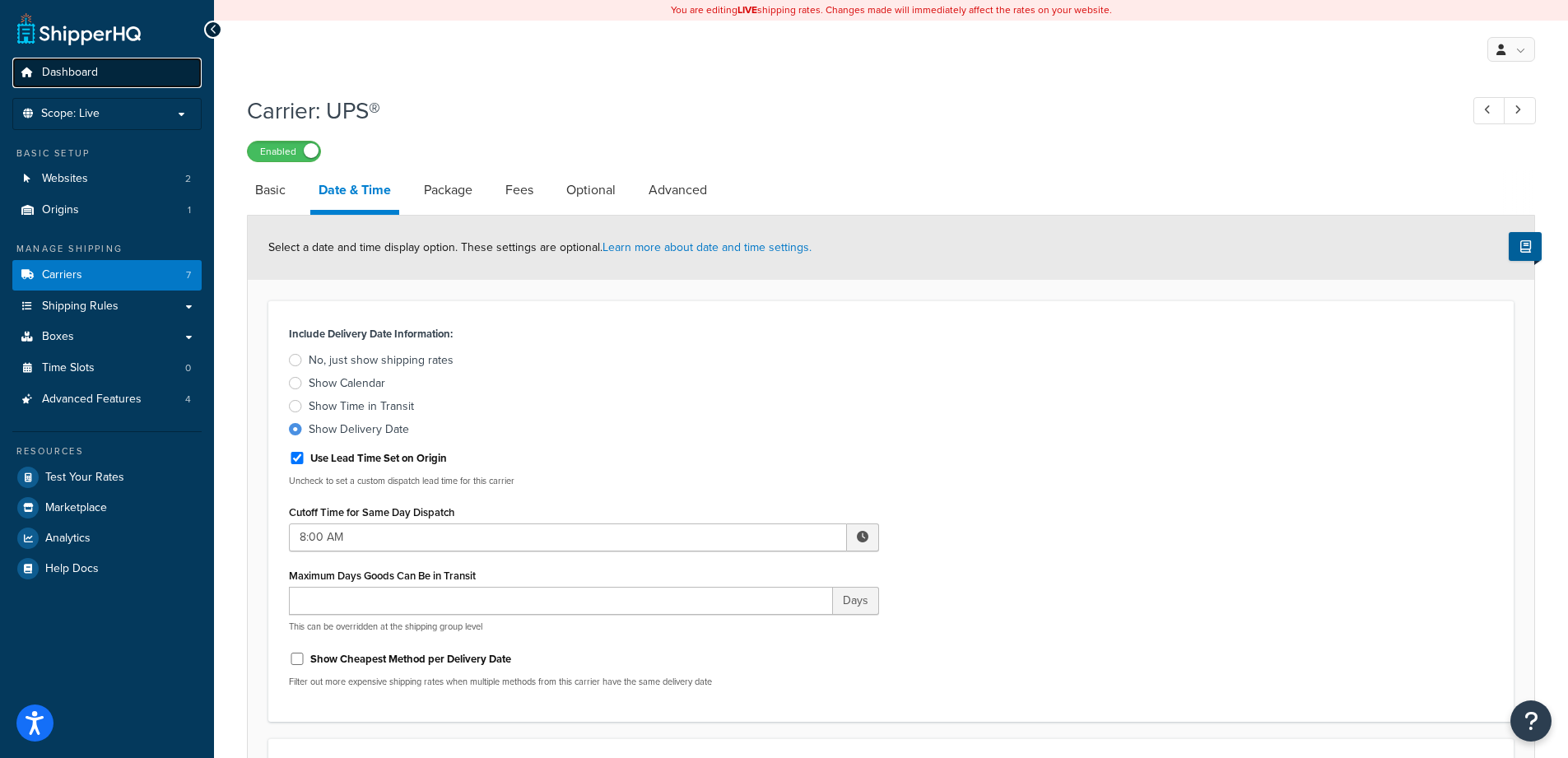
click at [63, 78] on span "Dashboard" at bounding box center [69, 73] width 56 height 14
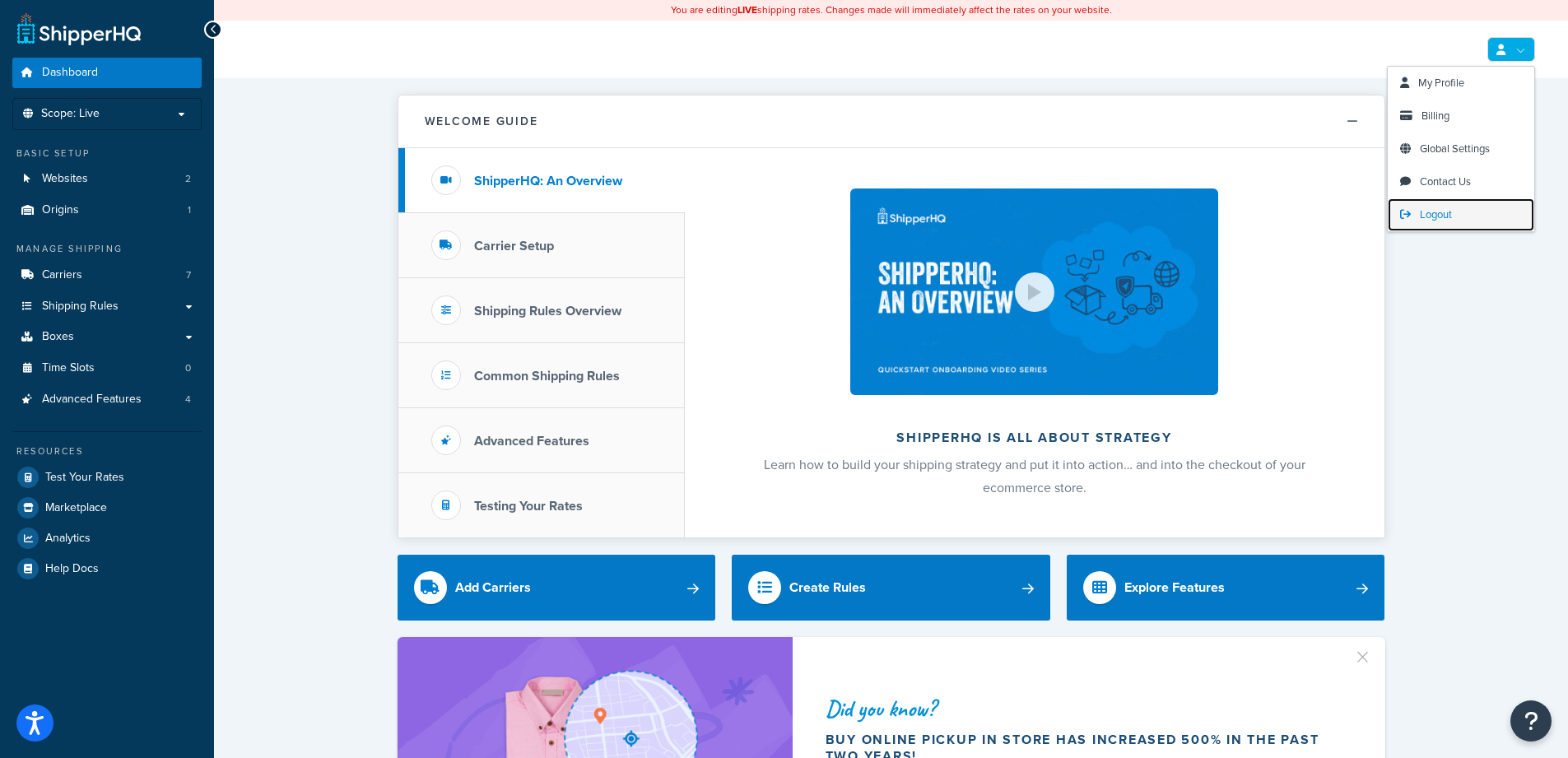
click at [1438, 223] on link "Logout" at bounding box center [1461, 214] width 147 height 33
